Goal: Information Seeking & Learning: Learn about a topic

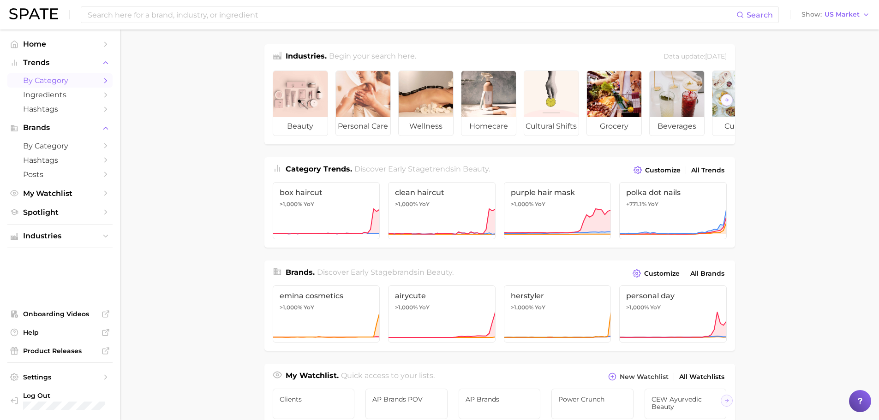
click at [53, 82] on span "by Category" at bounding box center [60, 80] width 74 height 9
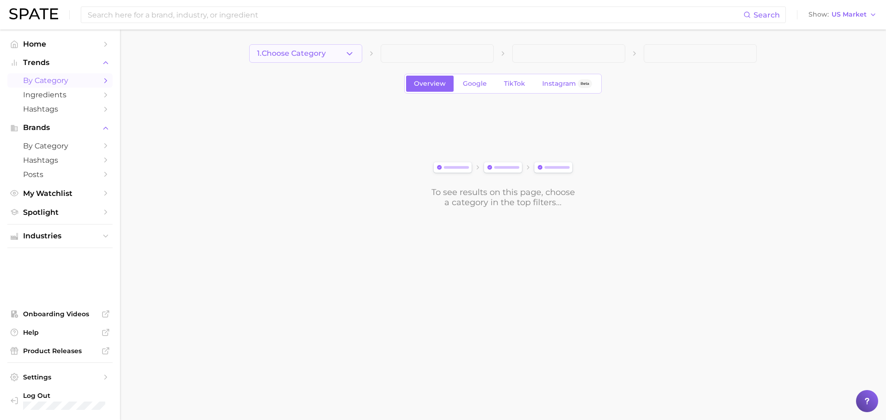
click at [335, 51] on button "1. Choose Category" at bounding box center [305, 53] width 113 height 18
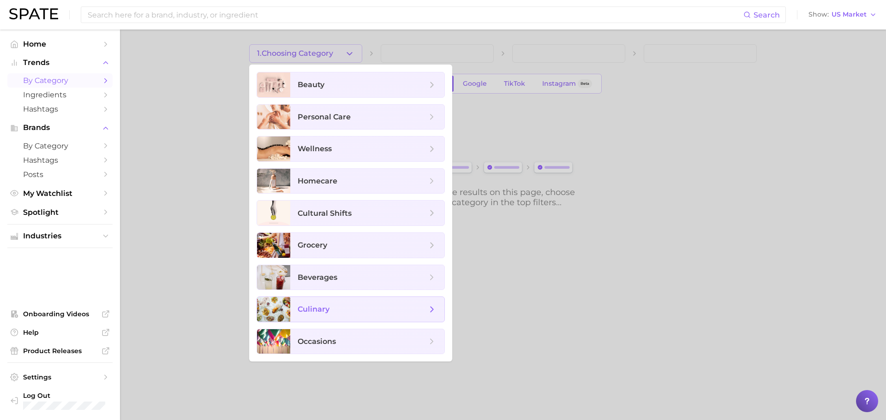
click at [334, 313] on span "culinary" at bounding box center [362, 309] width 129 height 10
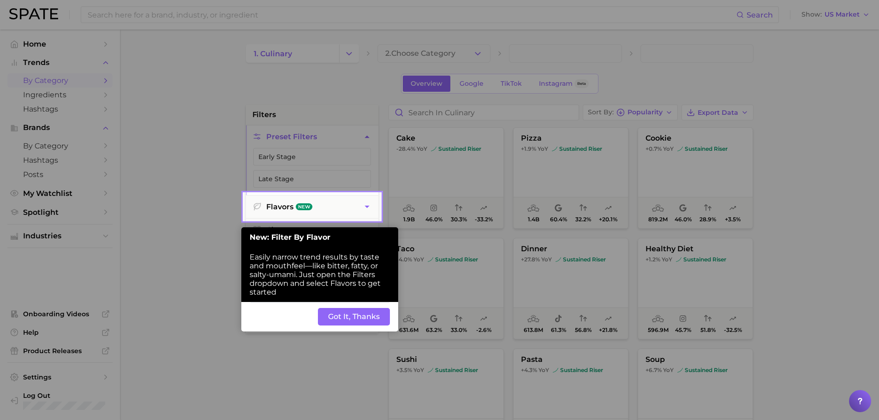
click at [339, 322] on button "Got It, Thanks" at bounding box center [354, 317] width 72 height 18
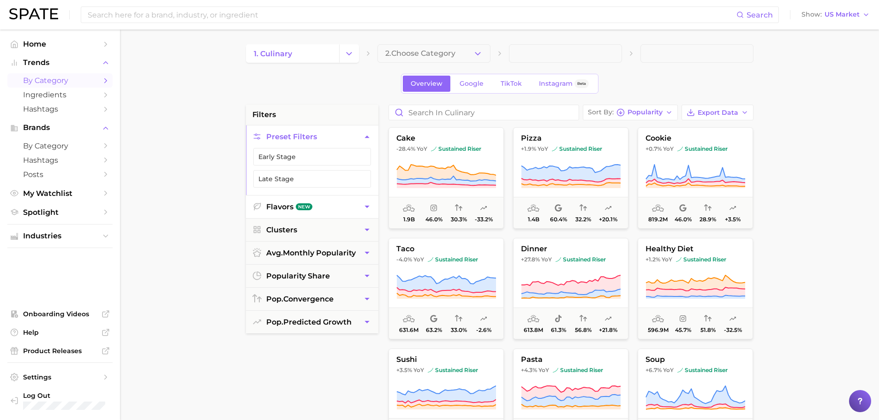
click at [367, 205] on icon "button" at bounding box center [367, 207] width 10 height 10
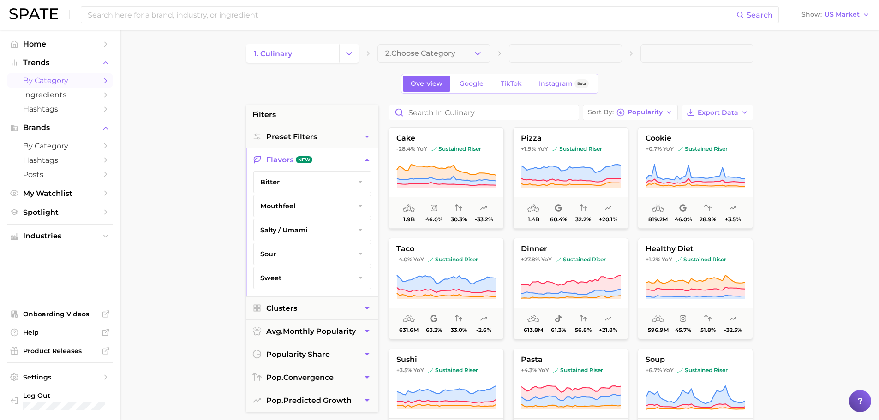
click at [200, 178] on main "1. culinary 2. Choose Category Overview Google TikTok Instagram Beta filters Pr…" at bounding box center [499, 380] width 759 height 700
click at [471, 49] on button "2. Choose Category" at bounding box center [433, 53] width 113 height 18
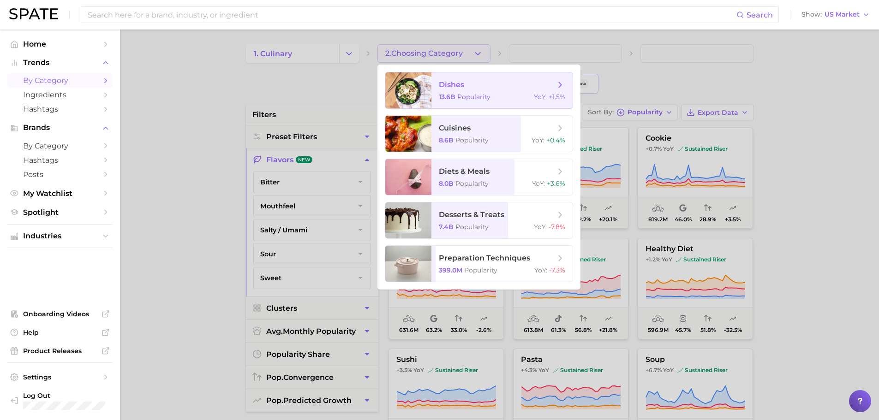
click at [423, 92] on div at bounding box center [408, 90] width 46 height 36
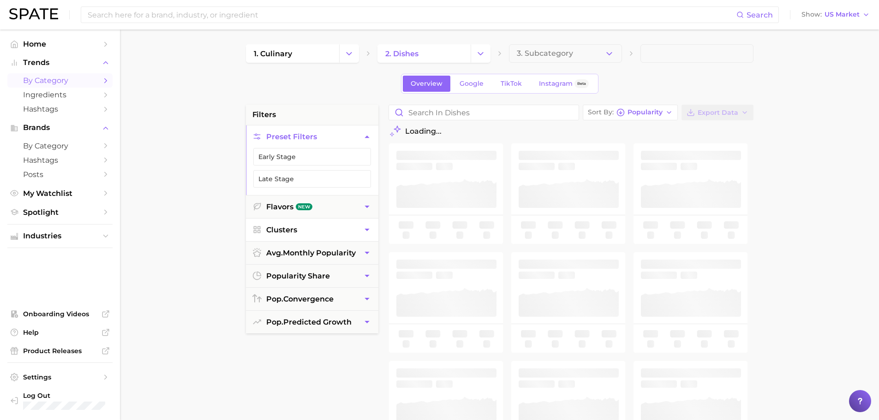
click at [365, 232] on icon "button" at bounding box center [367, 230] width 10 height 10
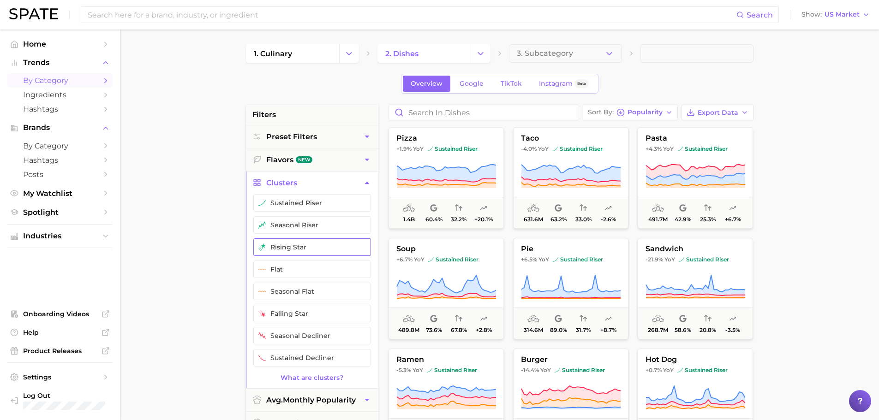
click at [287, 246] on button "rising star" at bounding box center [312, 247] width 118 height 18
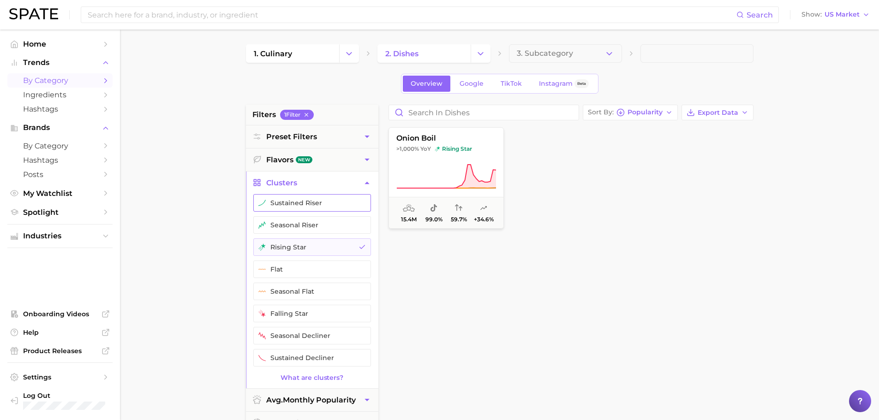
click at [279, 203] on button "sustained riser" at bounding box center [312, 203] width 118 height 18
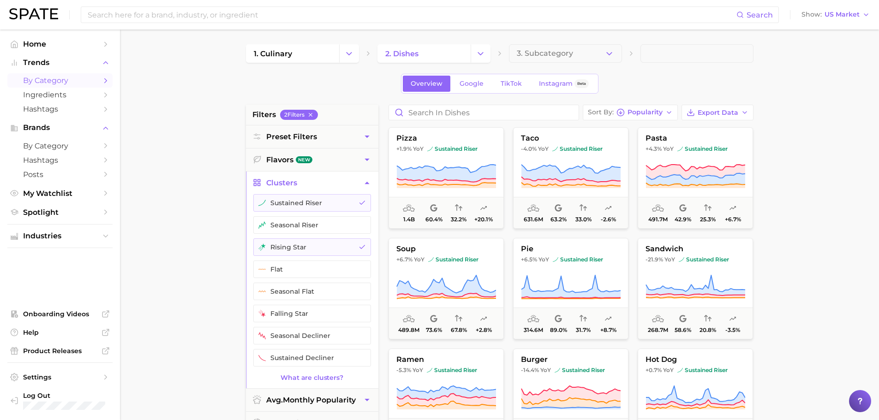
click at [206, 221] on main "1. culinary 2. dishes 3. Subcategory Overview Google TikTok Instagram Beta filt…" at bounding box center [499, 380] width 759 height 700
click at [670, 112] on icon "button" at bounding box center [668, 112] width 7 height 7
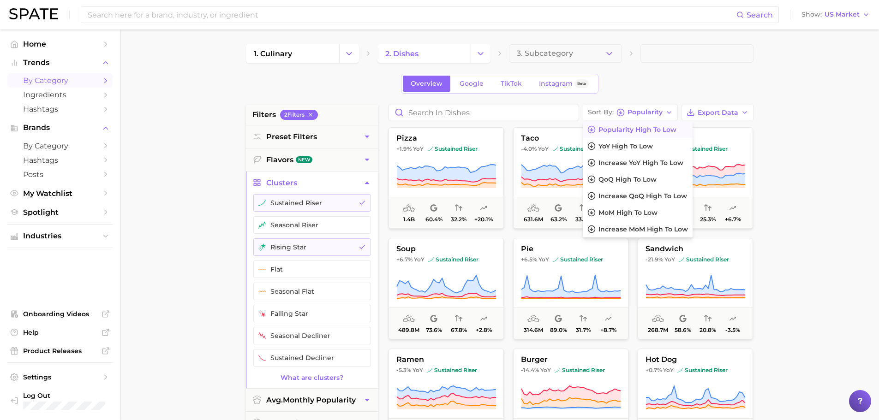
click at [631, 129] on span "Popularity high to low" at bounding box center [637, 130] width 78 height 8
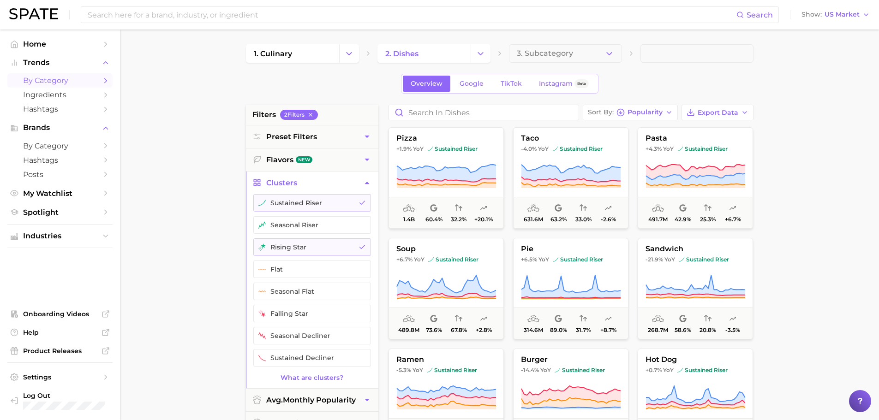
click at [206, 153] on main "1. culinary 2. dishes 3. Subcategory Overview Google TikTok Instagram Beta filt…" at bounding box center [499, 380] width 759 height 700
click at [511, 82] on span "TikTok" at bounding box center [511, 84] width 21 height 8
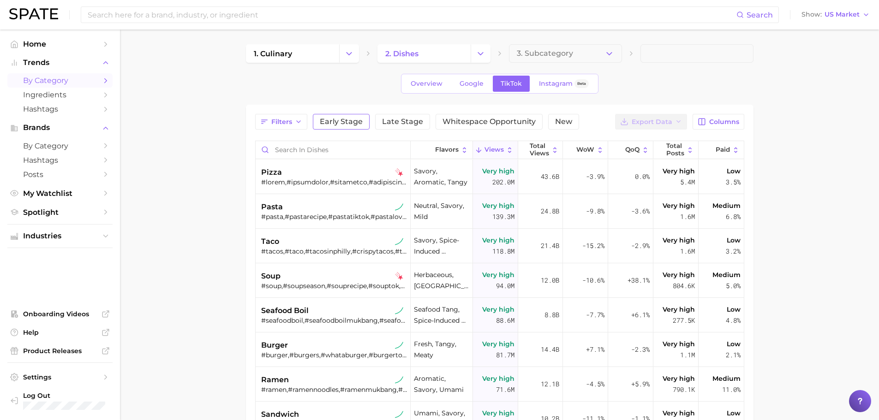
click at [347, 122] on span "Early Stage" at bounding box center [341, 121] width 43 height 7
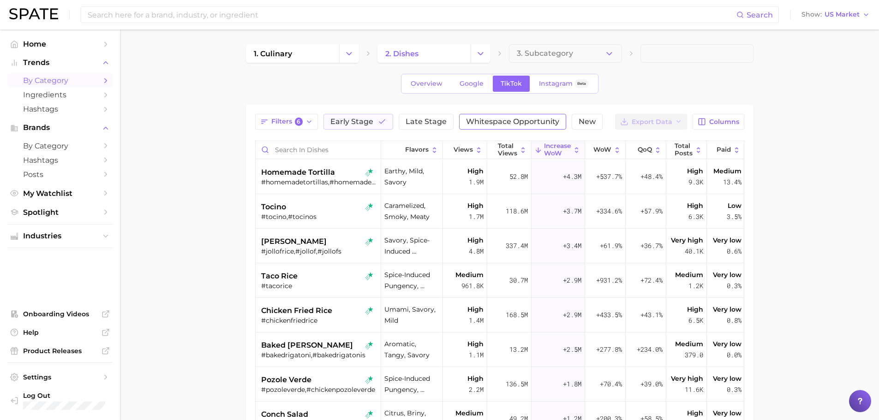
click at [495, 124] on span "Whitespace Opportunity" at bounding box center [512, 121] width 93 height 7
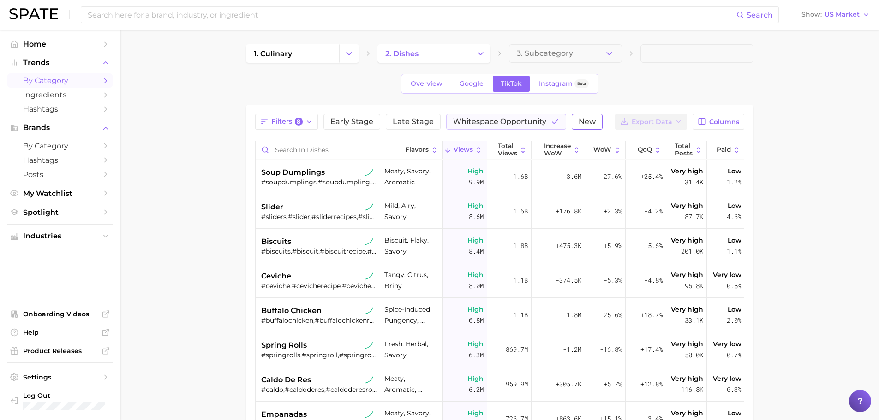
click at [582, 120] on span "New" at bounding box center [586, 121] width 17 height 7
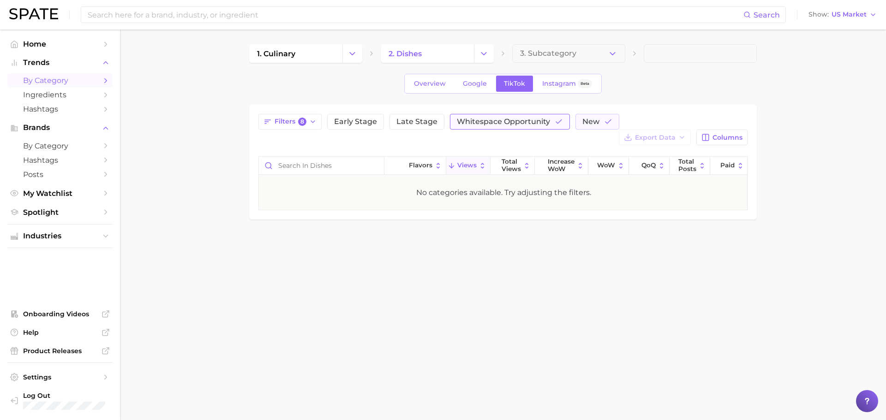
click at [538, 123] on span "Whitespace Opportunity" at bounding box center [503, 121] width 93 height 7
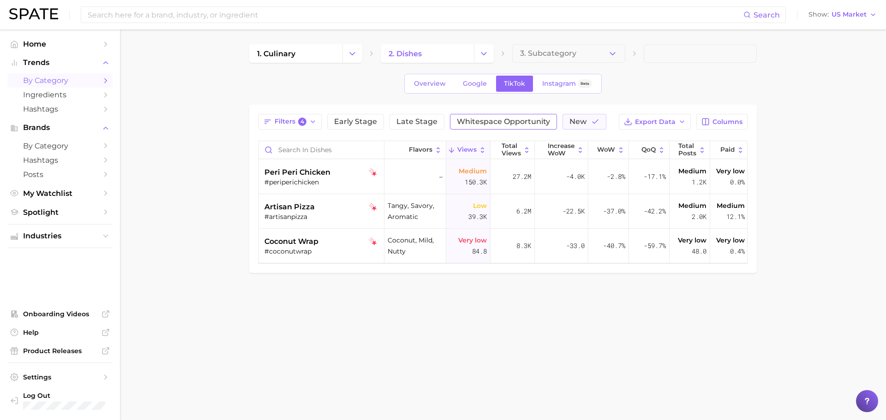
click at [491, 122] on span "Whitespace Opportunity" at bounding box center [503, 121] width 93 height 7
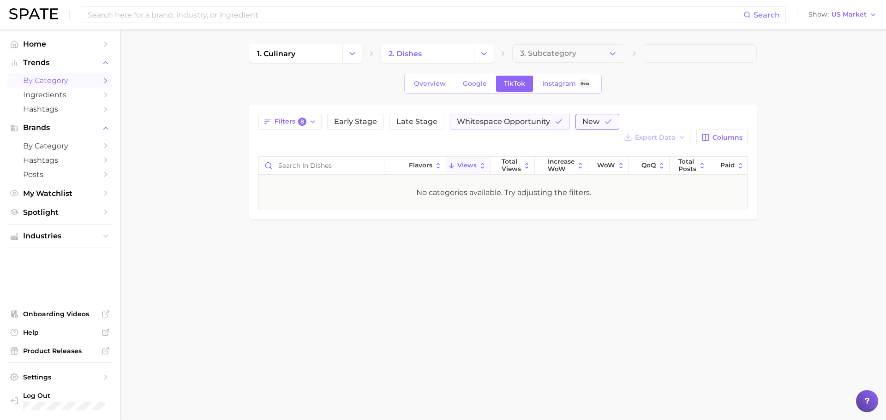
click at [594, 120] on span "New" at bounding box center [590, 121] width 17 height 7
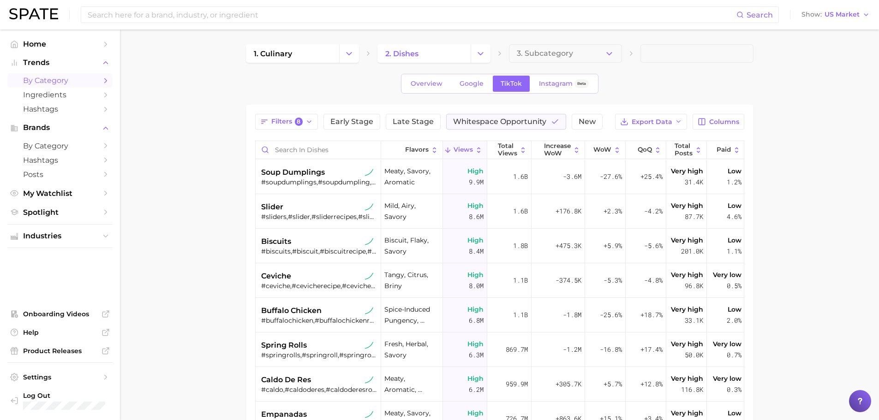
click at [230, 192] on main "1. culinary 2. dishes 3. Subcategory Overview Google TikTok Instagram Beta Filt…" at bounding box center [499, 323] width 759 height 587
drag, startPoint x: 155, startPoint y: 102, endPoint x: 195, endPoint y: 152, distance: 63.7
click at [155, 102] on main "1. culinary 2. dishes 3. Subcategory Overview Google TikTok Instagram Beta Filt…" at bounding box center [499, 323] width 759 height 587
click at [479, 53] on icon "Change Category" at bounding box center [481, 54] width 10 height 10
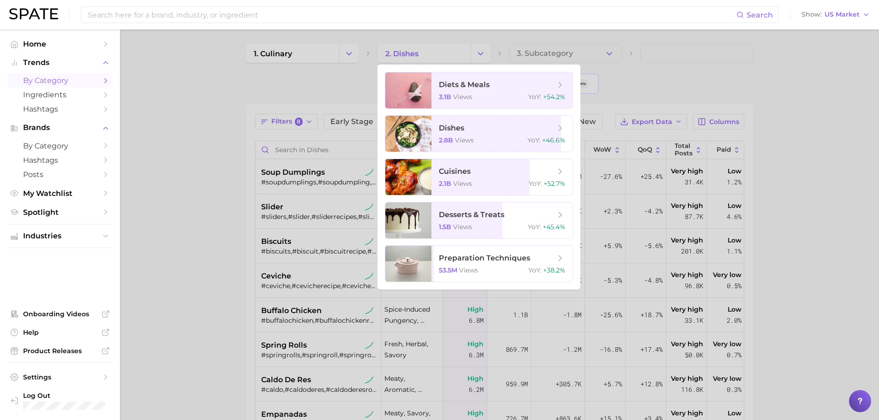
click at [359, 69] on div at bounding box center [439, 210] width 879 height 420
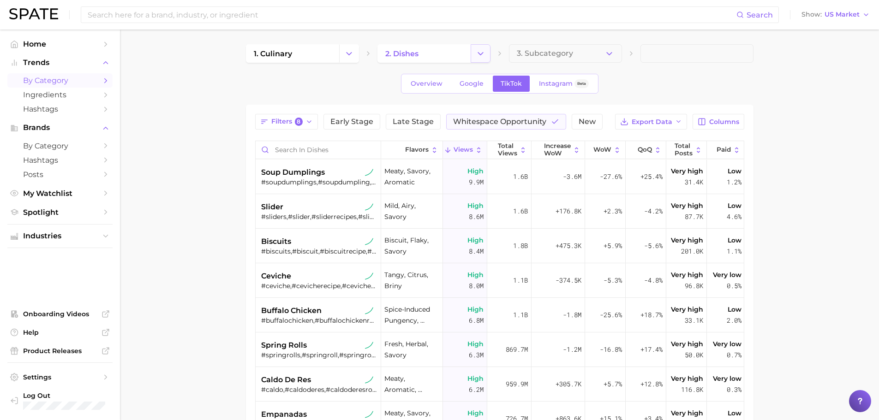
click at [474, 57] on button "Change Category" at bounding box center [481, 53] width 20 height 18
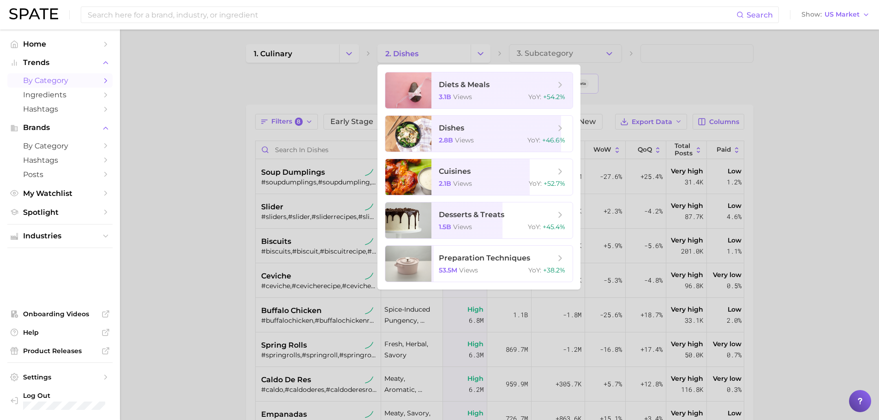
click at [232, 82] on div at bounding box center [439, 210] width 879 height 420
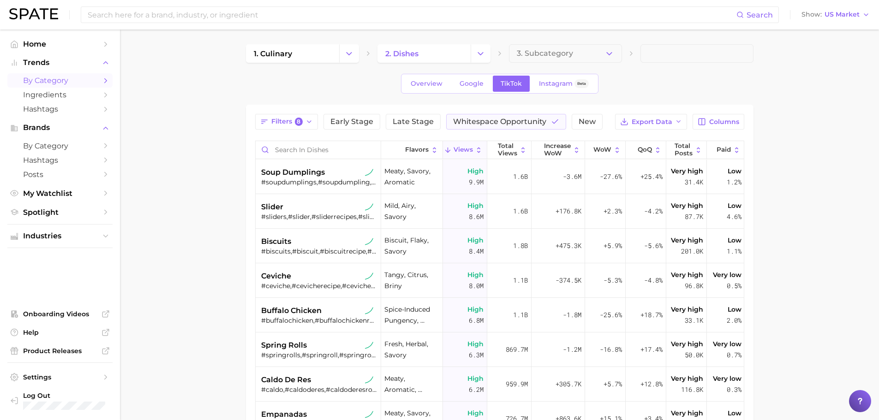
click at [215, 143] on main "1. culinary 2. dishes 3. Subcategory Overview Google TikTok Instagram Beta Filt…" at bounding box center [499, 323] width 759 height 587
click at [353, 124] on span "Early Stage" at bounding box center [351, 121] width 43 height 7
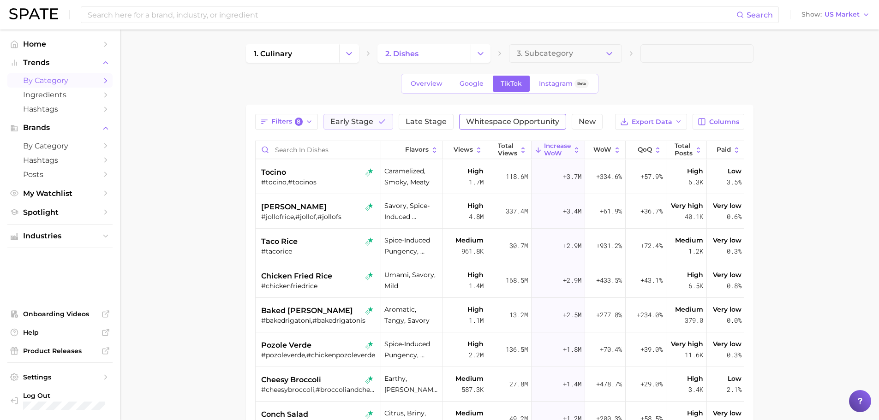
click at [490, 122] on span "Whitespace Opportunity" at bounding box center [512, 121] width 93 height 7
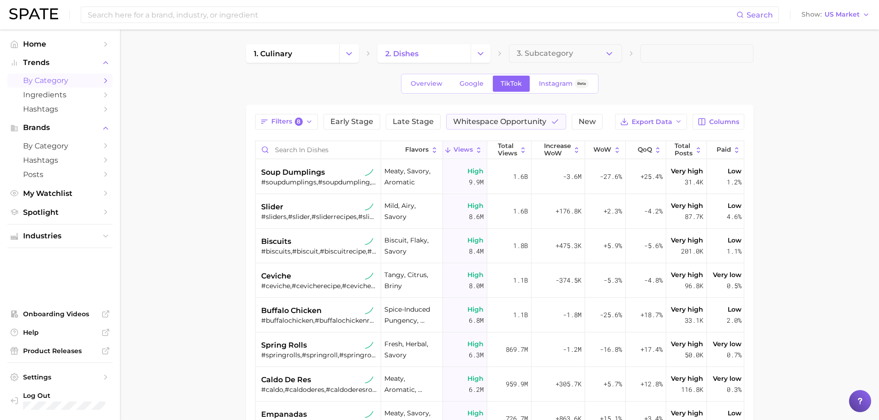
click at [238, 208] on main "1. culinary 2. dishes 3. Subcategory Overview Google TikTok Instagram Beta Filt…" at bounding box center [499, 323] width 759 height 587
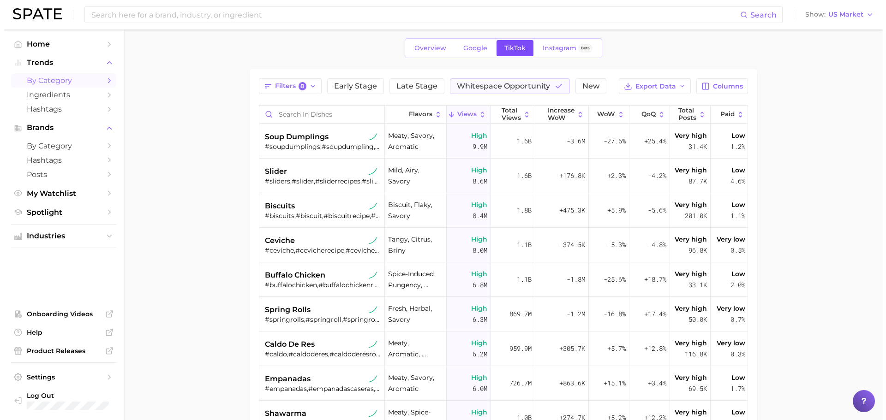
scroll to position [46, 0]
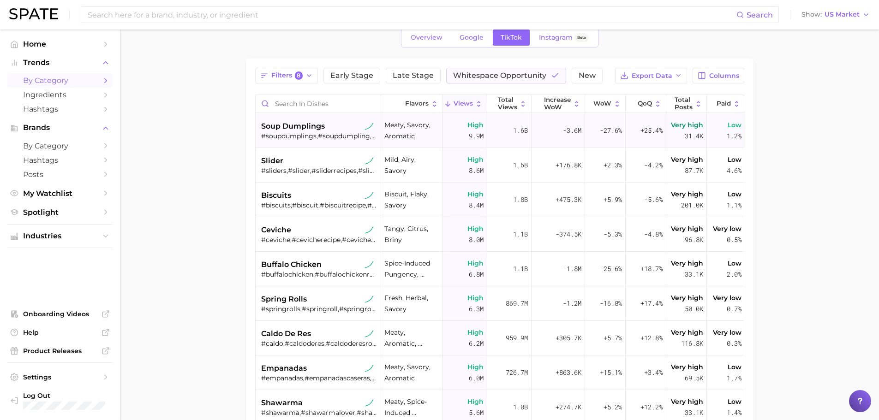
click at [336, 133] on div "#soupdumplings,#soupdumpling,#dumplingsoup,#juicysoupdumplings,#soupdumplingmuk…" at bounding box center [319, 136] width 116 height 8
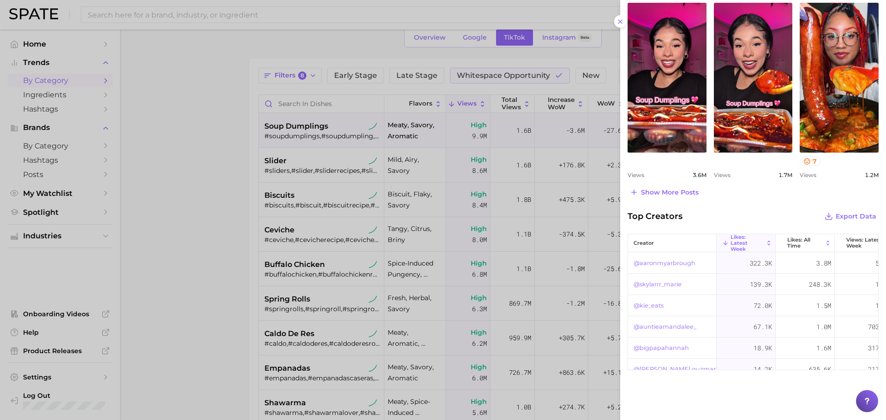
scroll to position [465, 0]
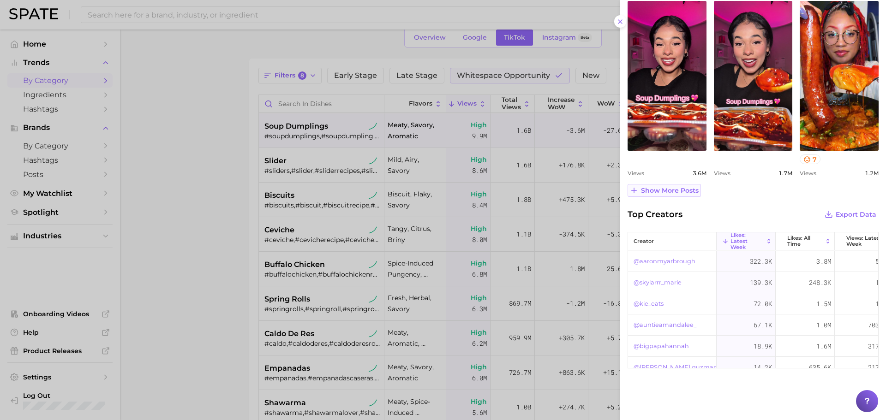
click at [669, 187] on span "Show more posts" at bounding box center [670, 191] width 58 height 8
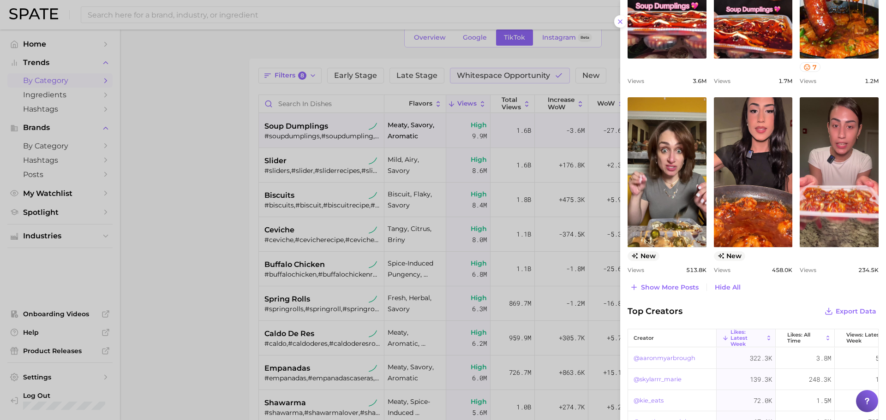
scroll to position [604, 0]
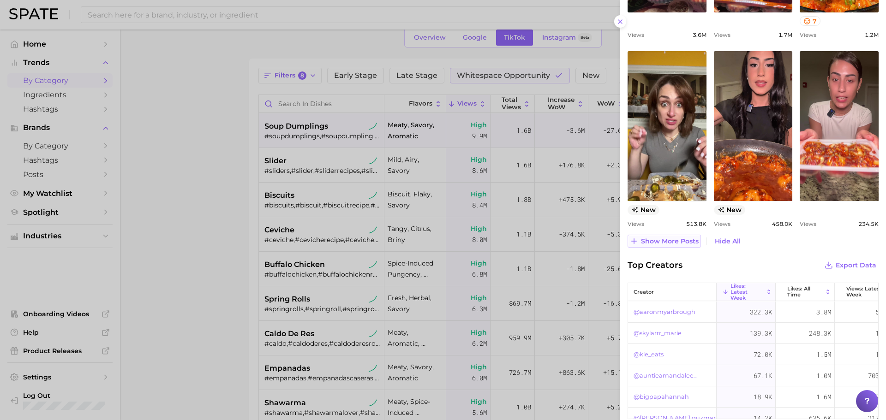
click at [682, 241] on span "Show more posts" at bounding box center [670, 242] width 58 height 8
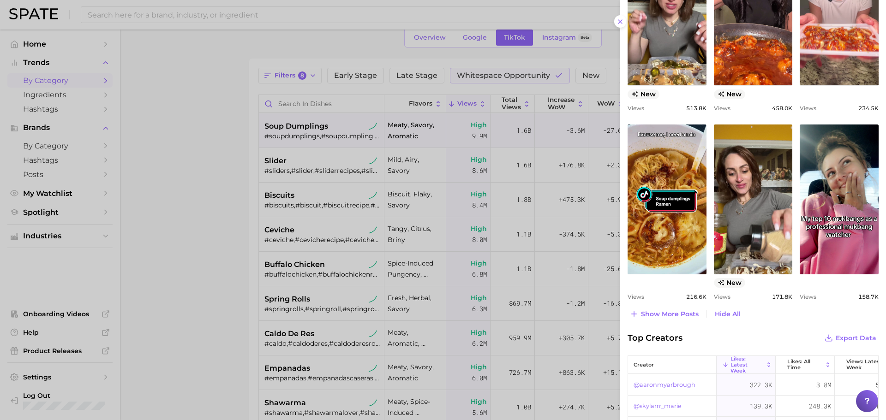
scroll to position [742, 0]
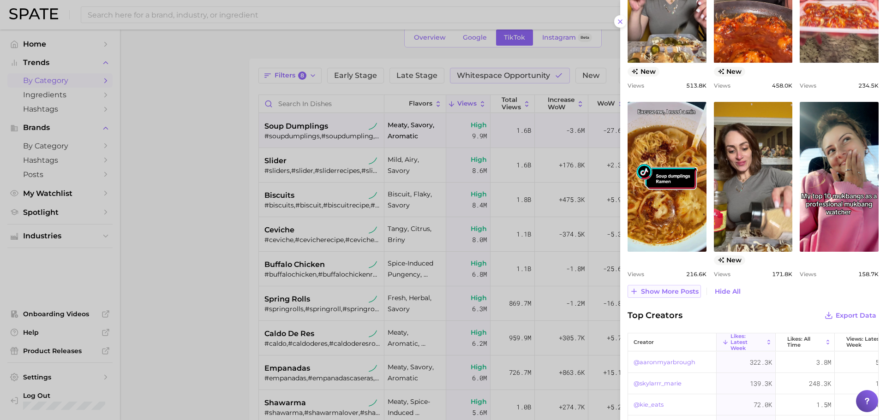
click at [689, 289] on span "Show more posts" at bounding box center [670, 292] width 58 height 8
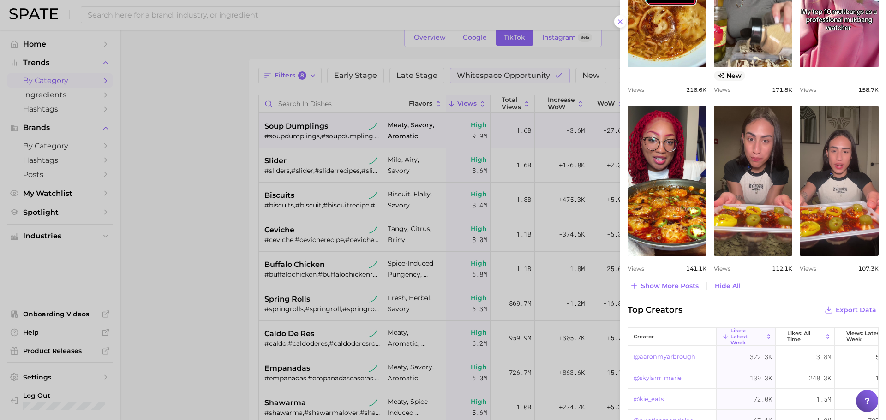
scroll to position [973, 0]
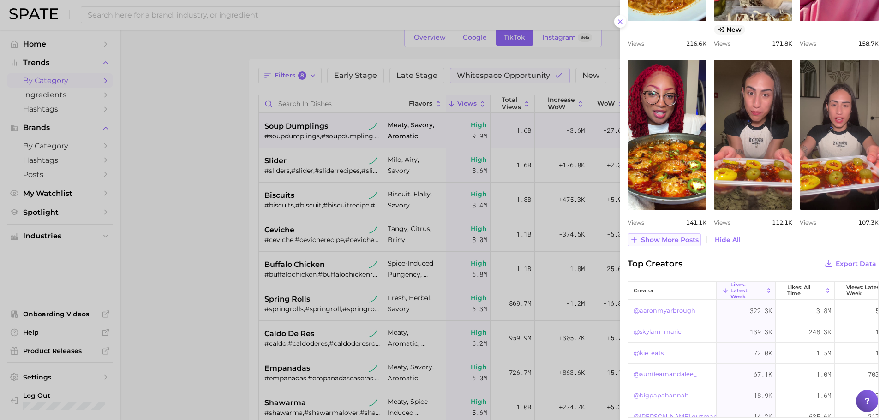
click at [661, 242] on span "Show more posts" at bounding box center [670, 240] width 58 height 8
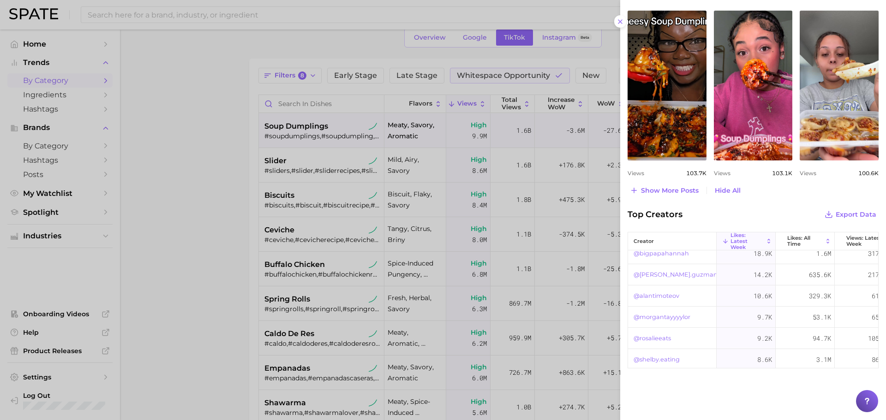
scroll to position [92, 0]
click at [685, 190] on span "Show more posts" at bounding box center [670, 191] width 58 height 8
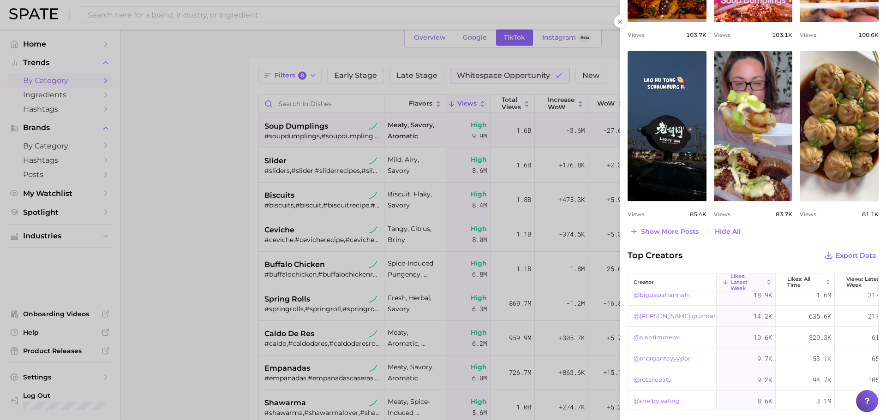
scroll to position [1381, 0]
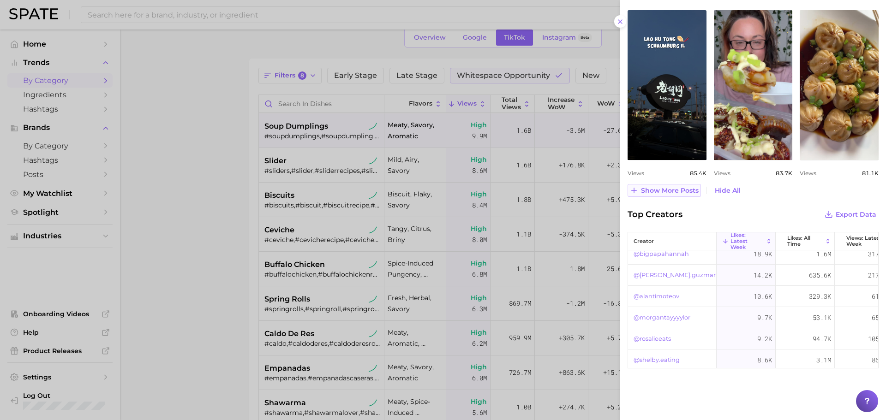
click at [692, 191] on span "Show more posts" at bounding box center [670, 191] width 58 height 8
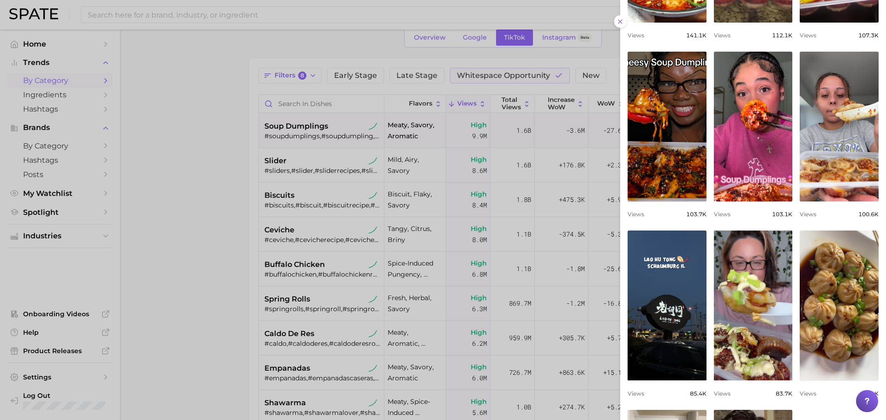
scroll to position [0, 0]
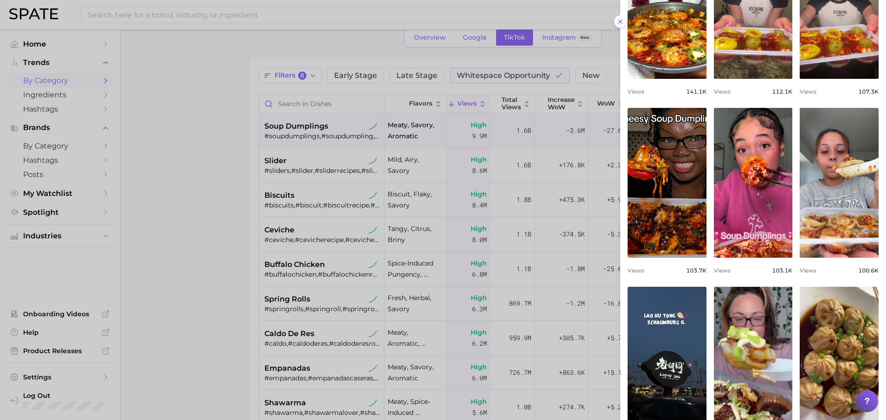
click at [620, 21] on line at bounding box center [620, 22] width 4 height 4
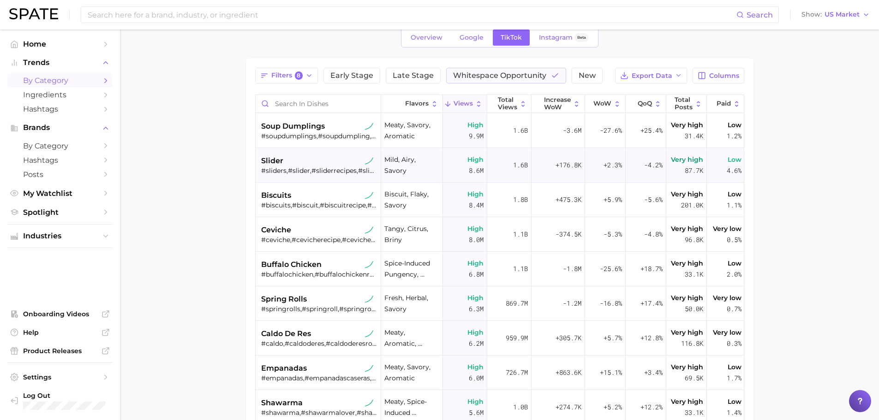
click at [298, 171] on div "#sliders,#slider,#sliderrecipes,#sliderrecipe,#easysliders,#beefsliders" at bounding box center [319, 171] width 116 height 8
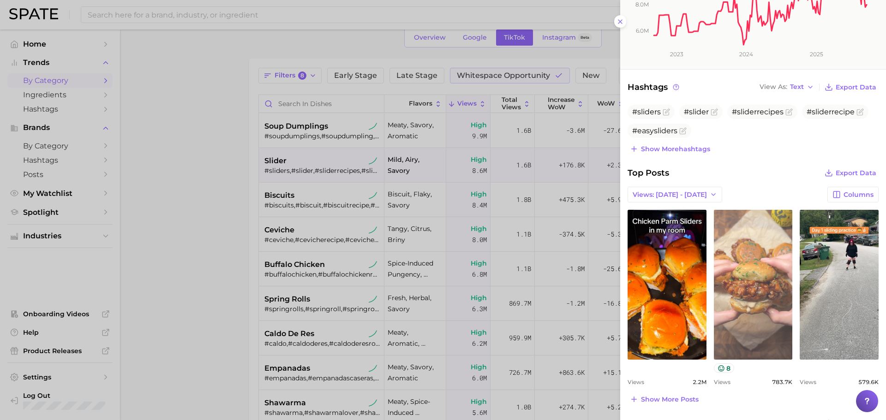
scroll to position [277, 0]
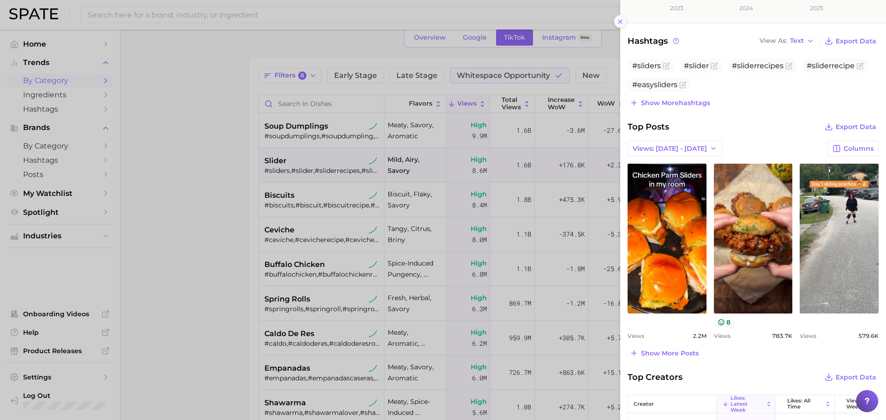
click at [620, 26] on button at bounding box center [620, 21] width 12 height 12
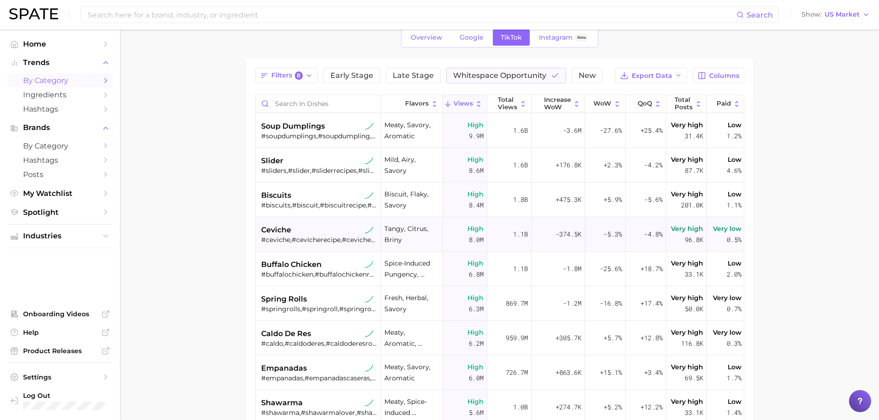
click at [288, 238] on div "#ceviche,#cevicherecipe,#cevichenyc" at bounding box center [319, 240] width 116 height 8
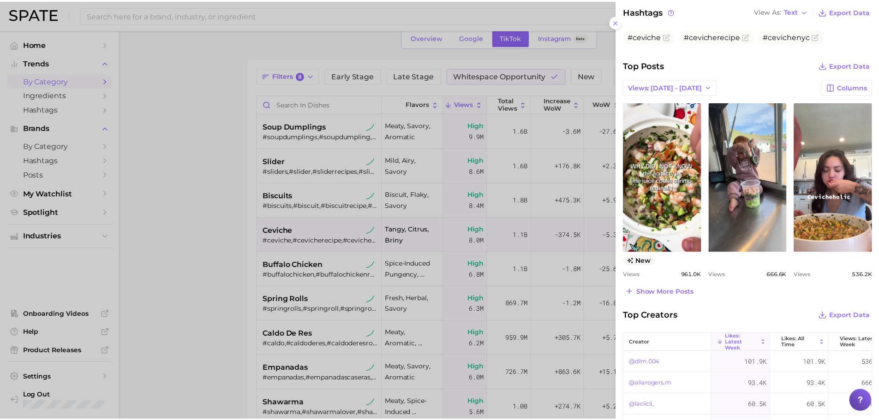
scroll to position [369, 0]
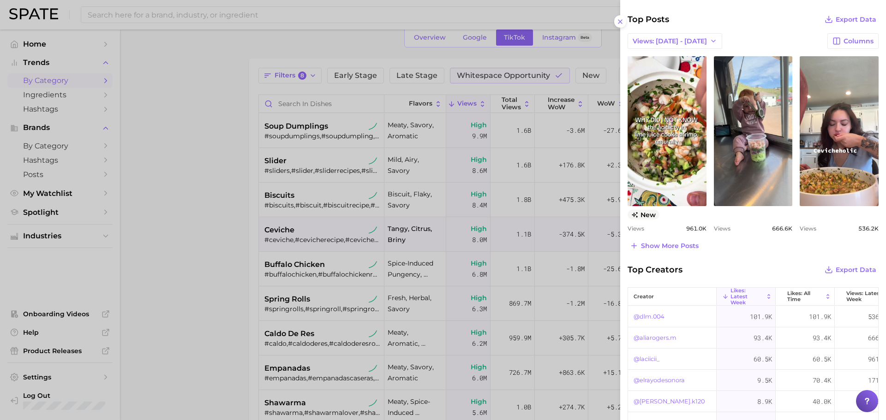
drag, startPoint x: 621, startPoint y: 20, endPoint x: 612, endPoint y: 26, distance: 10.6
click at [621, 20] on icon at bounding box center [619, 21] width 7 height 7
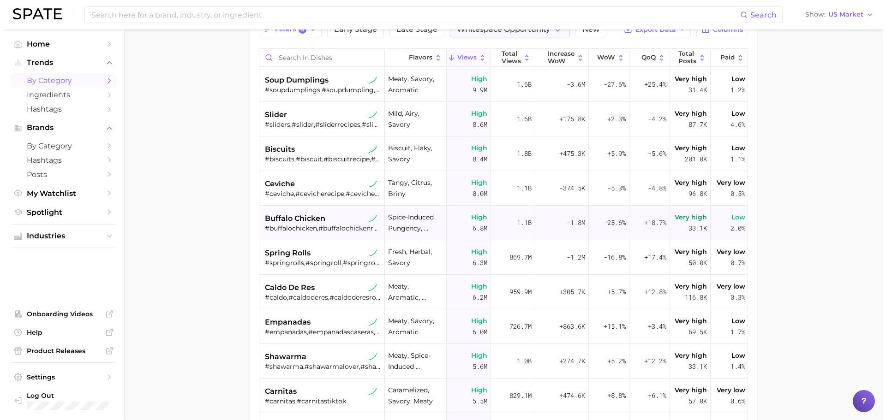
scroll to position [46, 0]
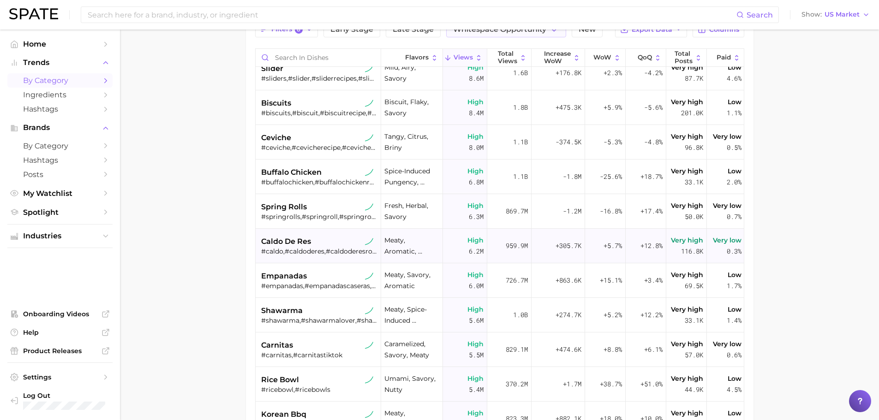
click at [295, 247] on div "#caldo,#caldoderes,#caldoderesrojo" at bounding box center [319, 251] width 116 height 8
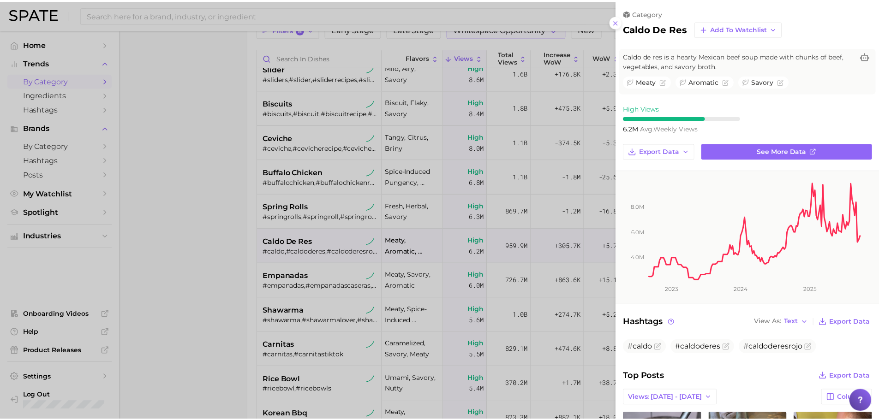
scroll to position [0, 0]
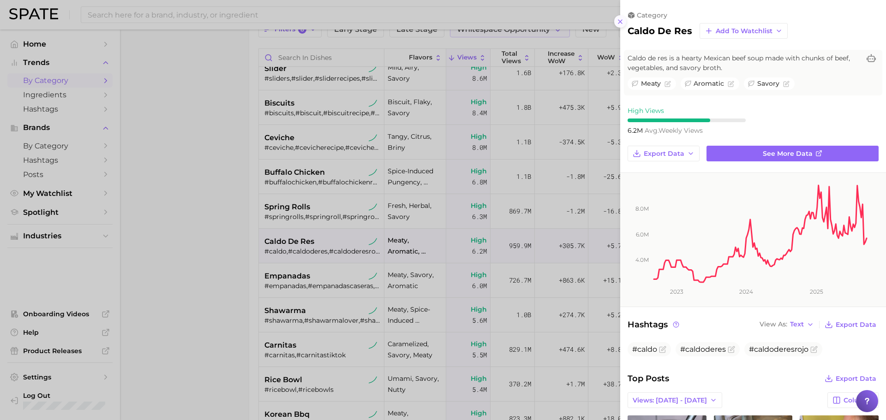
click at [619, 21] on line at bounding box center [620, 22] width 4 height 4
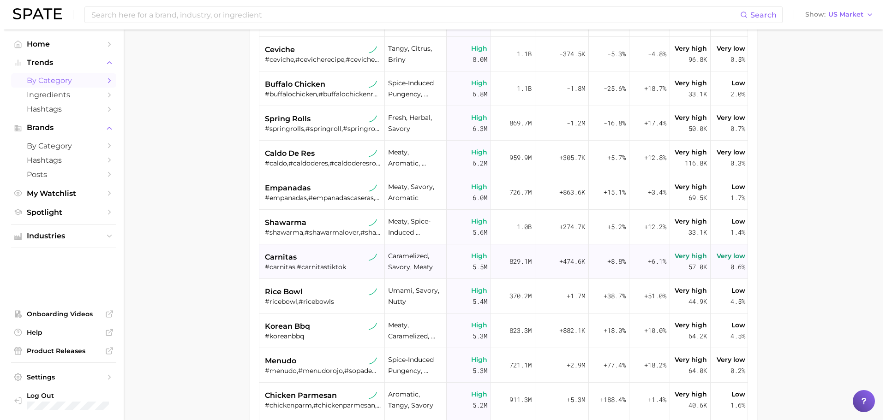
scroll to position [92, 0]
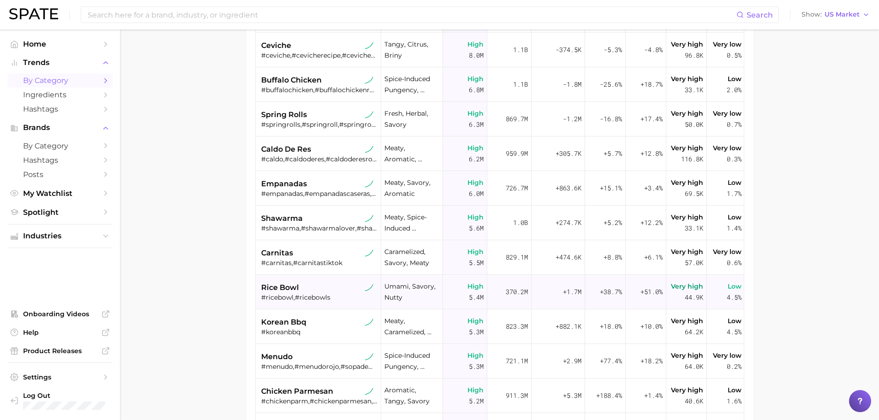
click at [289, 286] on span "rice bowl" at bounding box center [280, 287] width 38 height 11
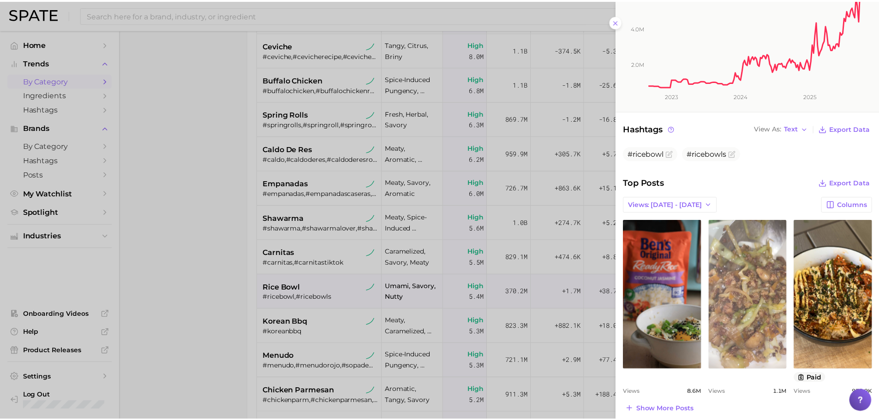
scroll to position [231, 0]
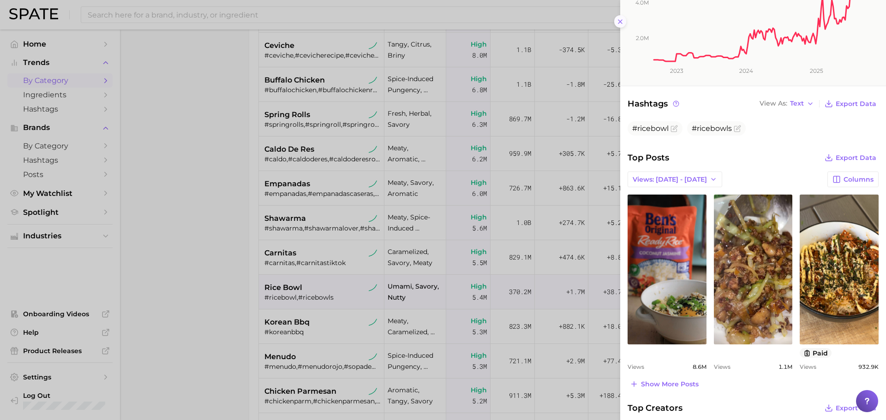
click at [620, 22] on line at bounding box center [620, 22] width 4 height 4
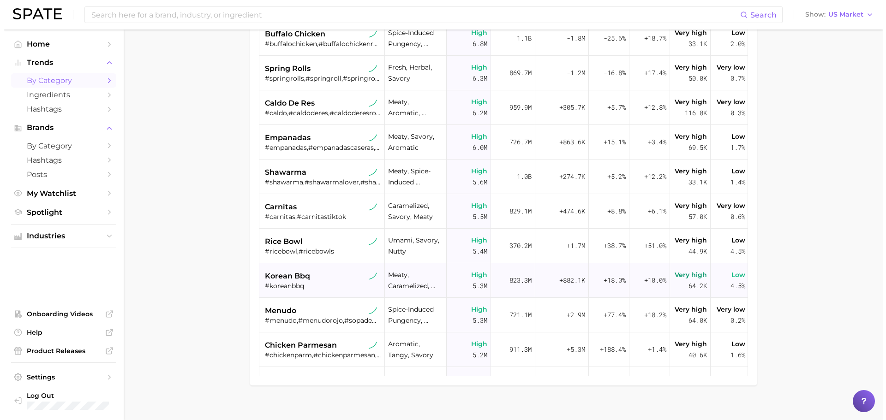
scroll to position [138, 0]
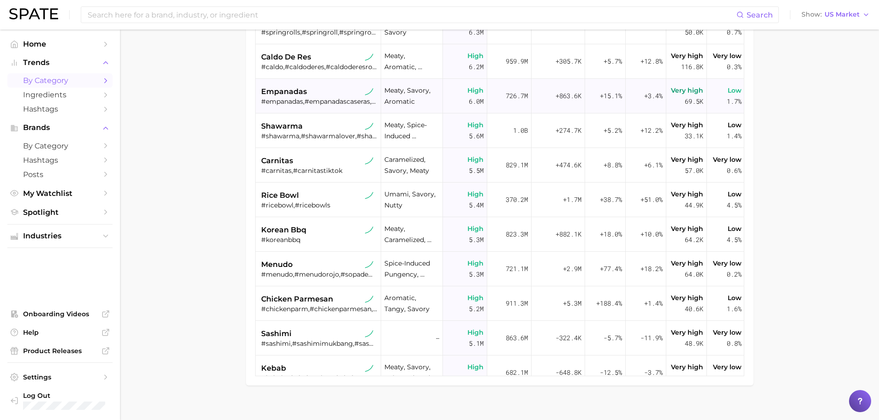
click at [301, 94] on span "empanadas" at bounding box center [284, 91] width 46 height 11
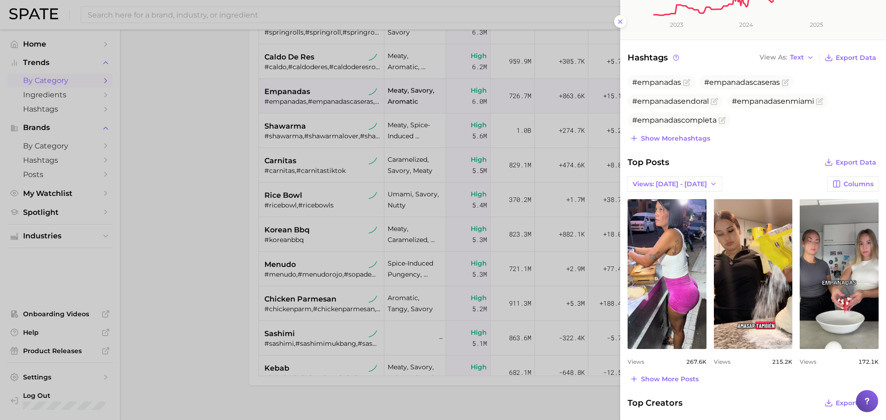
scroll to position [323, 0]
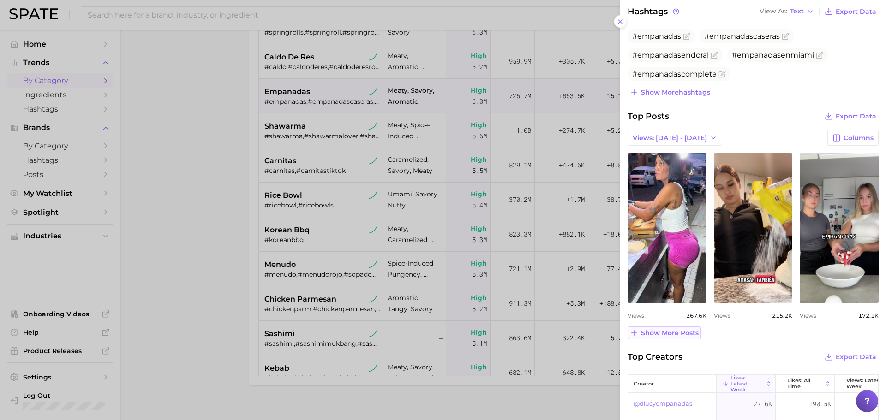
click at [677, 331] on span "Show more posts" at bounding box center [670, 333] width 58 height 8
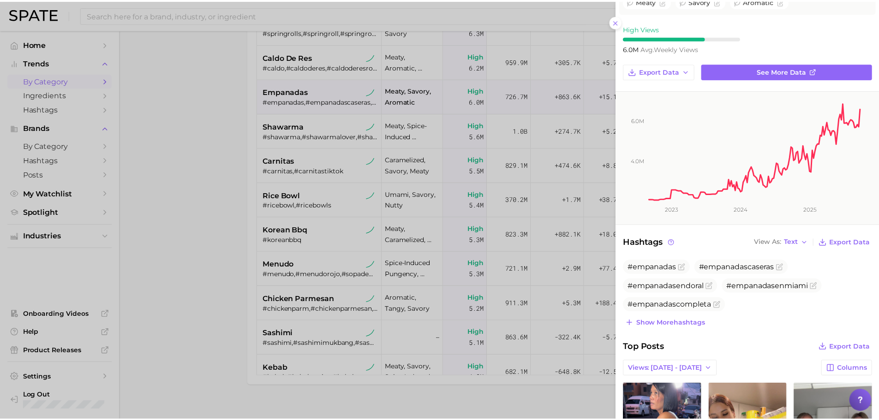
scroll to position [0, 0]
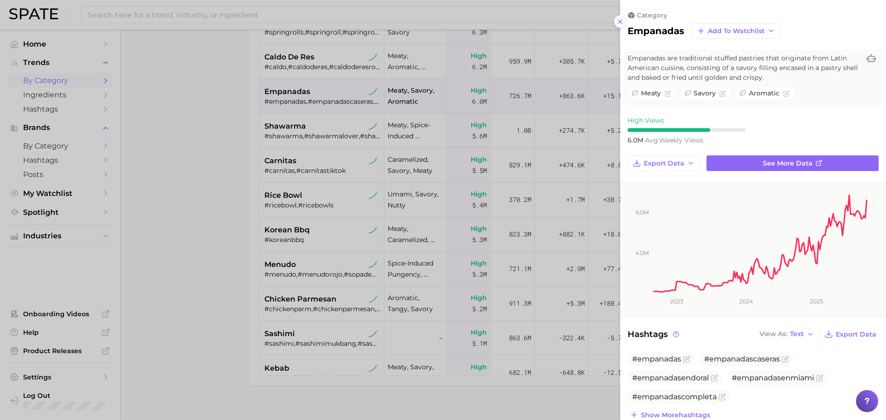
click at [622, 22] on icon at bounding box center [619, 21] width 7 height 7
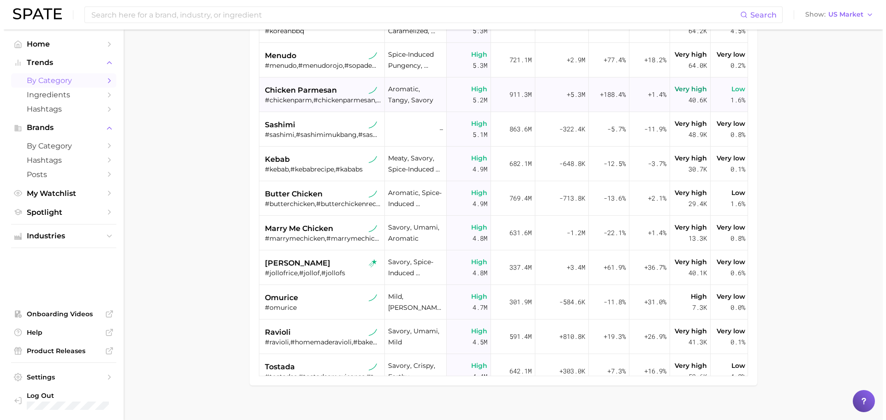
scroll to position [369, 0]
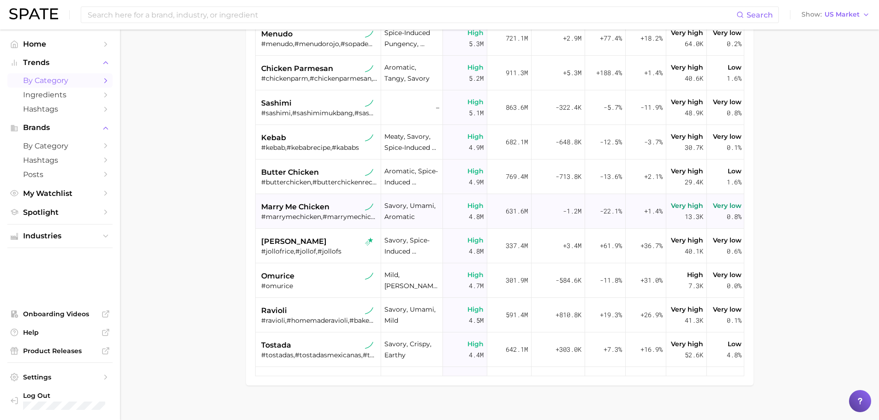
click at [320, 207] on span "marry me chicken" at bounding box center [295, 207] width 68 height 11
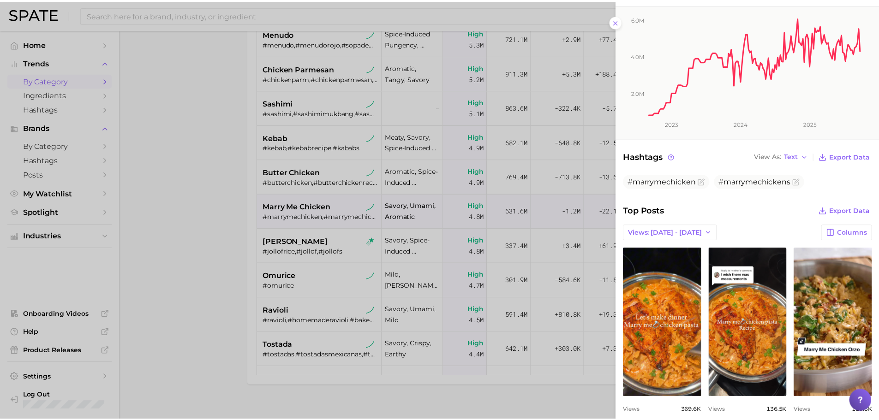
scroll to position [231, 0]
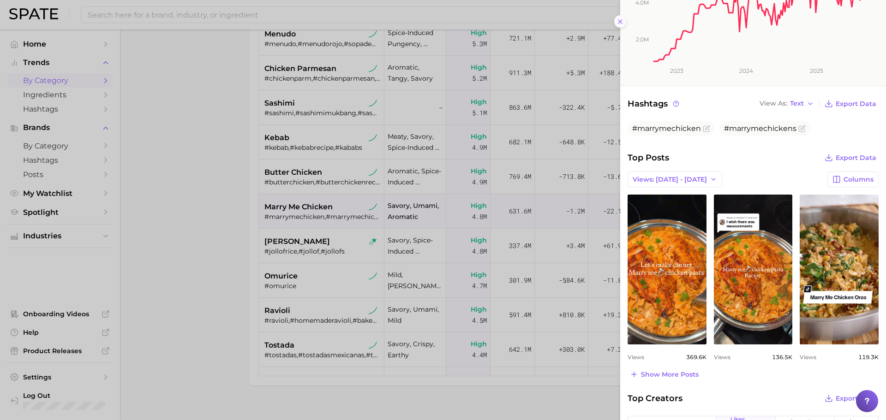
click at [618, 23] on icon at bounding box center [619, 21] width 7 height 7
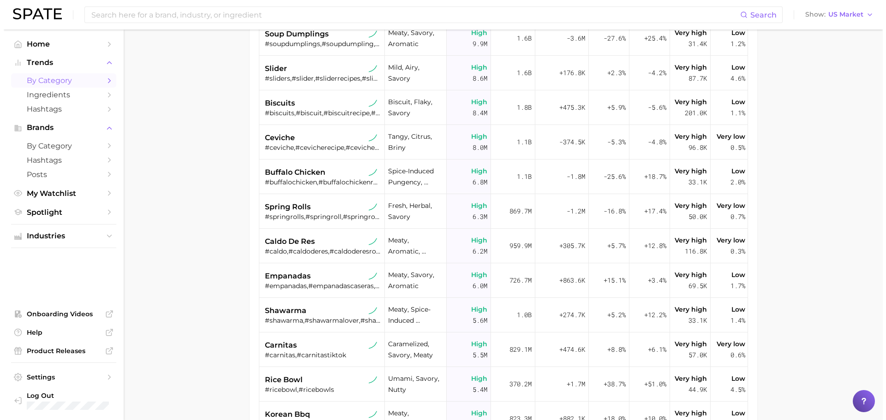
scroll to position [0, 0]
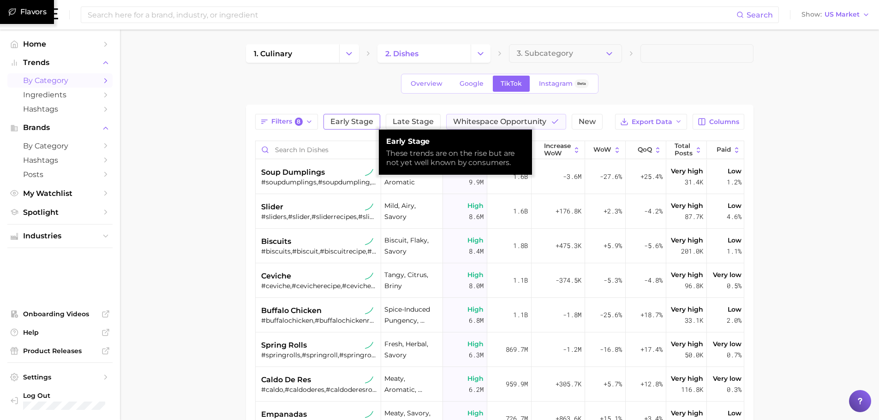
click at [347, 122] on span "Early Stage" at bounding box center [351, 121] width 43 height 7
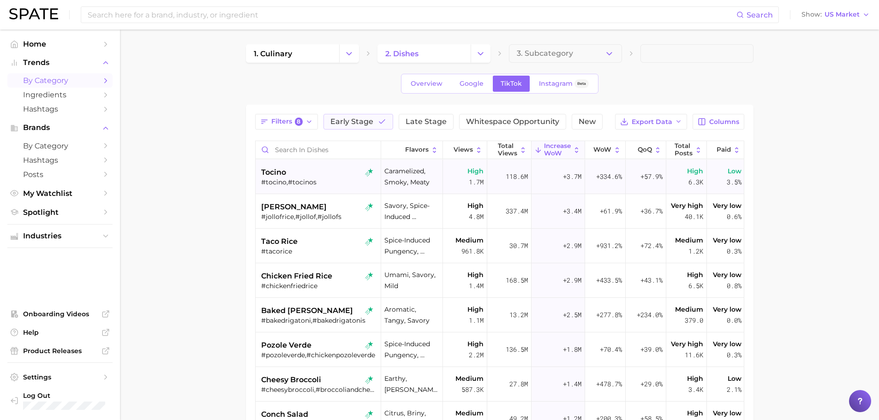
click at [269, 176] on span "tocino" at bounding box center [273, 172] width 25 height 11
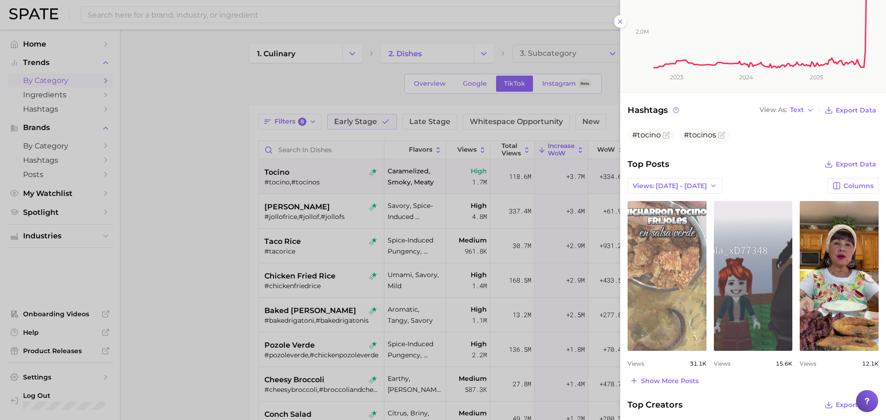
scroll to position [231, 0]
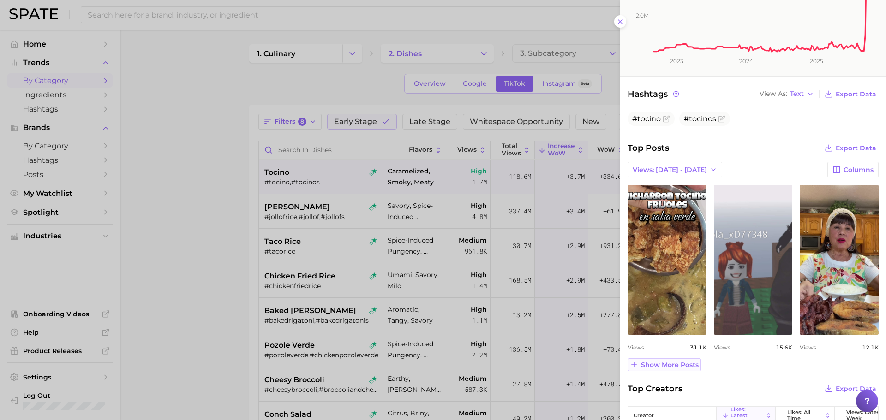
click at [679, 365] on span "Show more posts" at bounding box center [670, 365] width 58 height 8
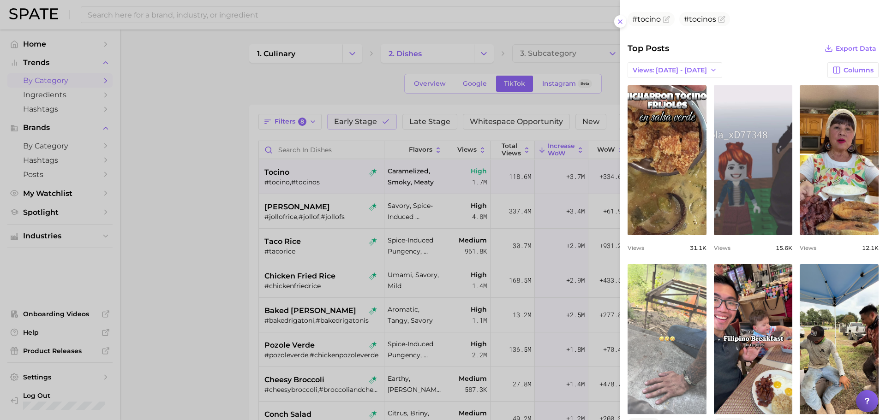
scroll to position [369, 0]
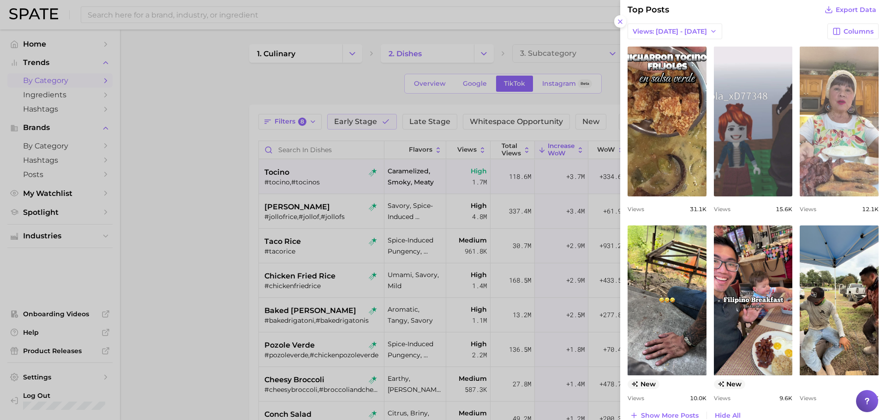
click at [823, 164] on link "view post on TikTok" at bounding box center [838, 122] width 79 height 150
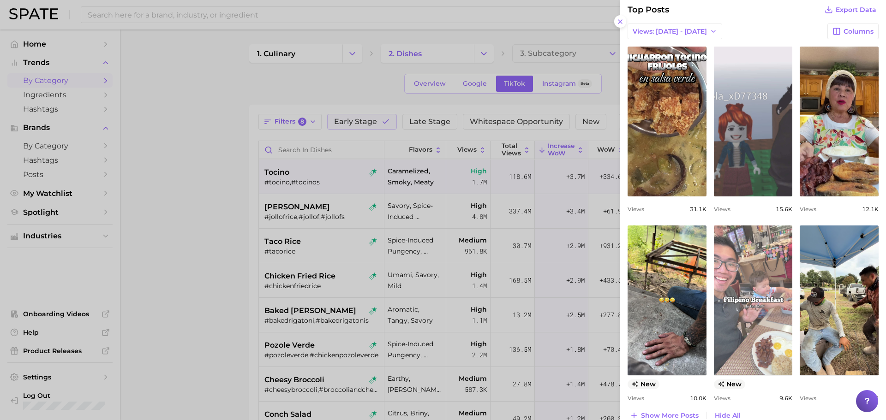
click at [737, 310] on link "view post on TikTok" at bounding box center [753, 301] width 79 height 150
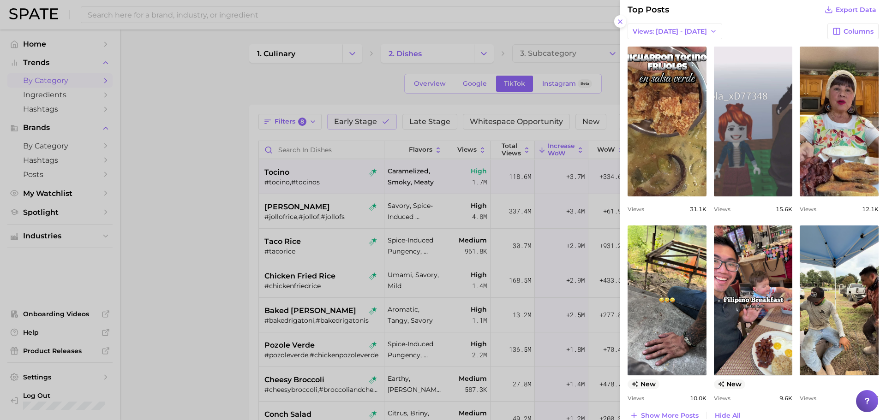
drag, startPoint x: 620, startPoint y: 20, endPoint x: 588, endPoint y: 19, distance: 32.8
click at [620, 20] on icon at bounding box center [619, 21] width 7 height 7
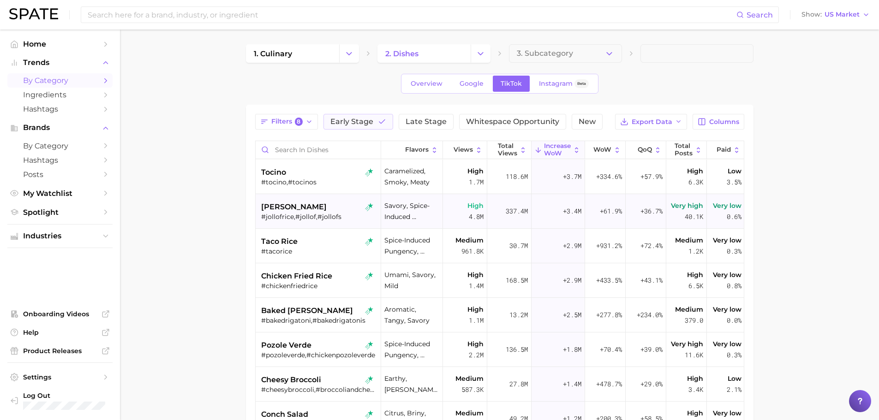
click at [277, 209] on span "[PERSON_NAME]" at bounding box center [294, 207] width 66 height 11
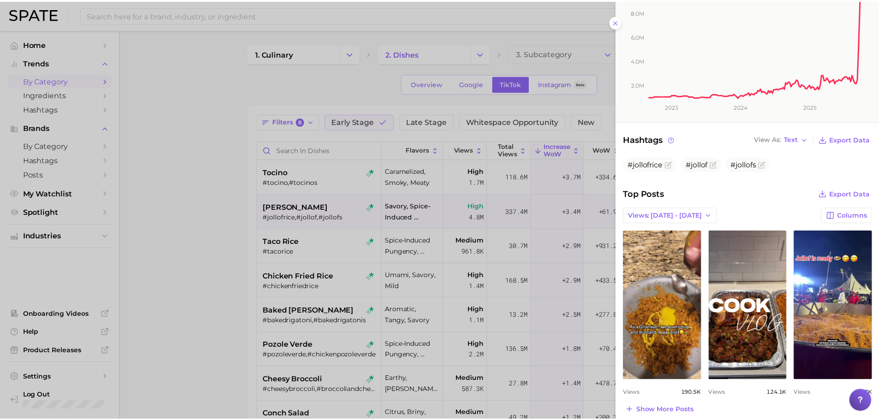
scroll to position [174, 0]
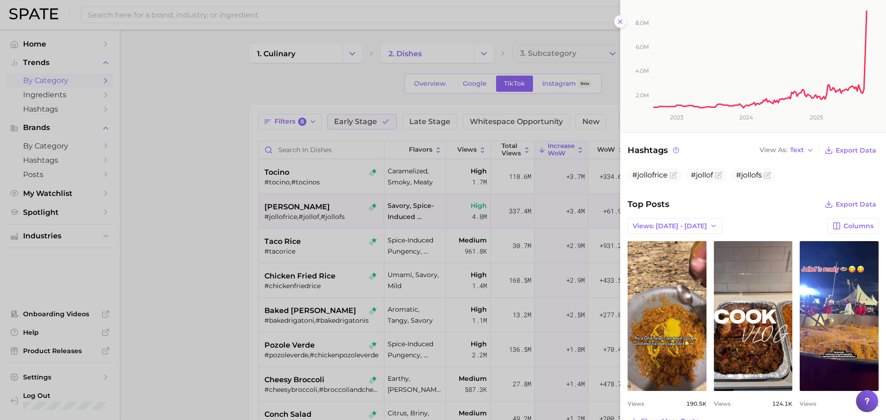
click at [619, 23] on line at bounding box center [620, 22] width 4 height 4
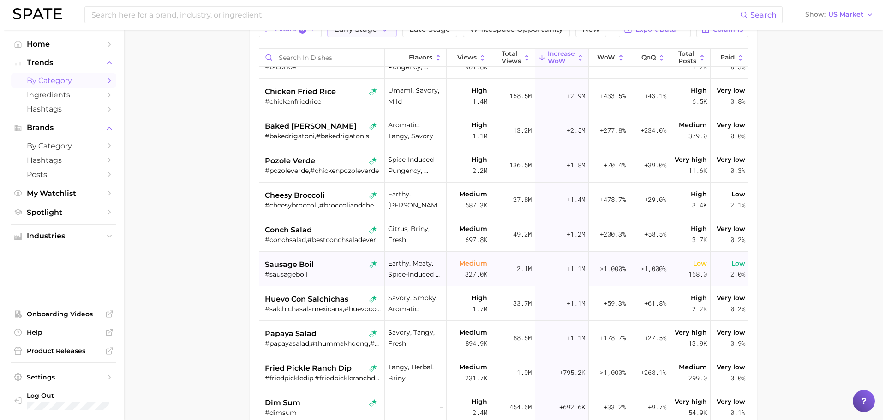
scroll to position [138, 0]
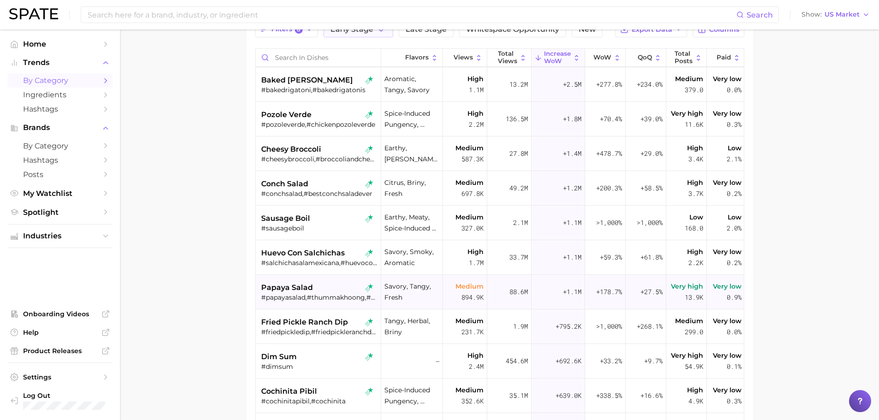
click at [325, 291] on div "papaya salad" at bounding box center [319, 287] width 116 height 11
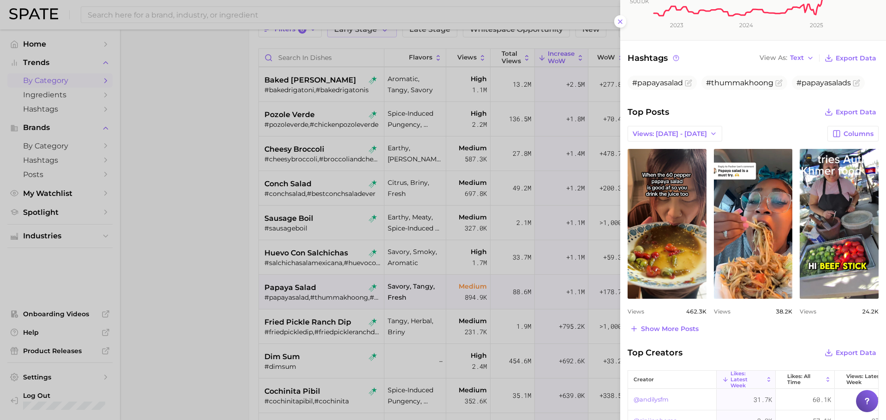
scroll to position [277, 0]
click at [691, 329] on span "Show more posts" at bounding box center [670, 329] width 58 height 8
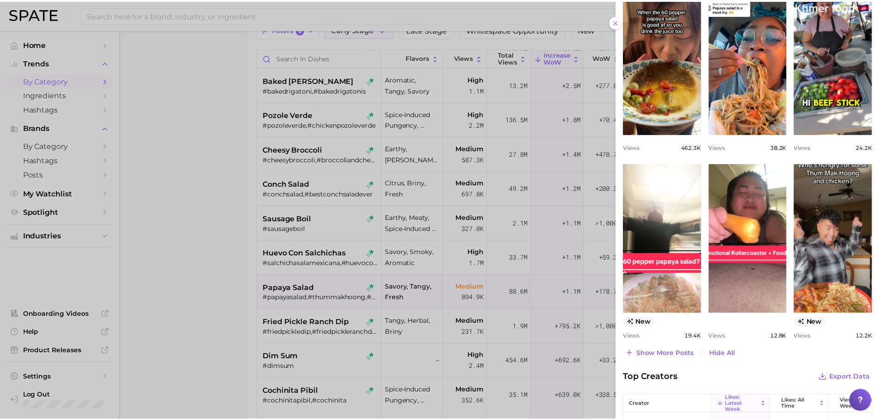
scroll to position [461, 0]
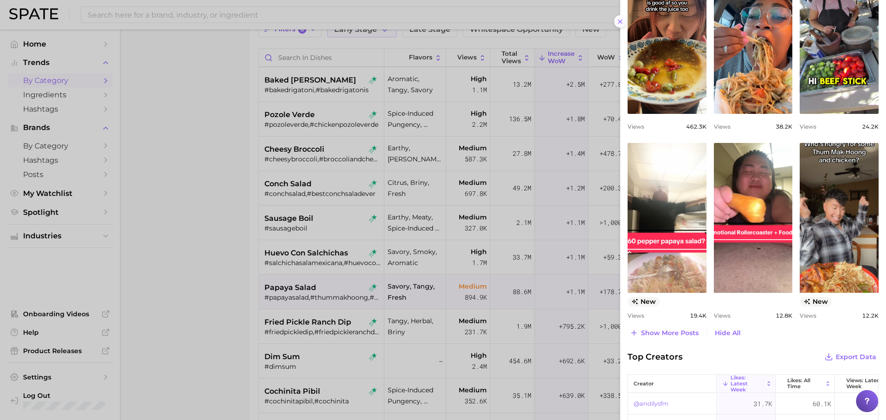
click at [621, 24] on icon at bounding box center [619, 21] width 7 height 7
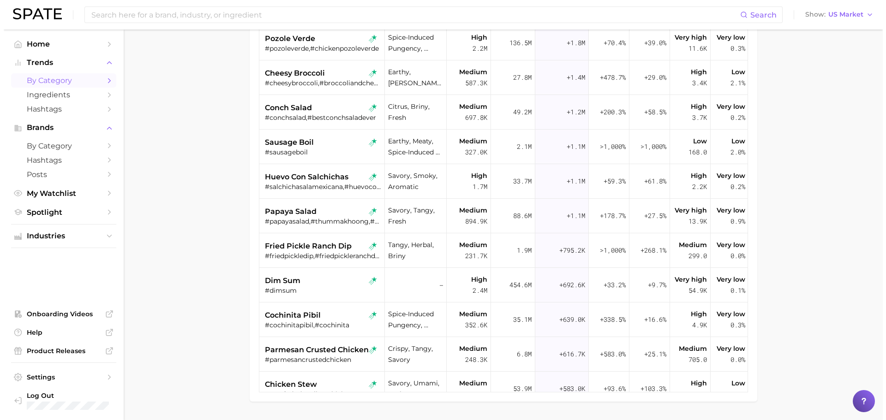
scroll to position [185, 0]
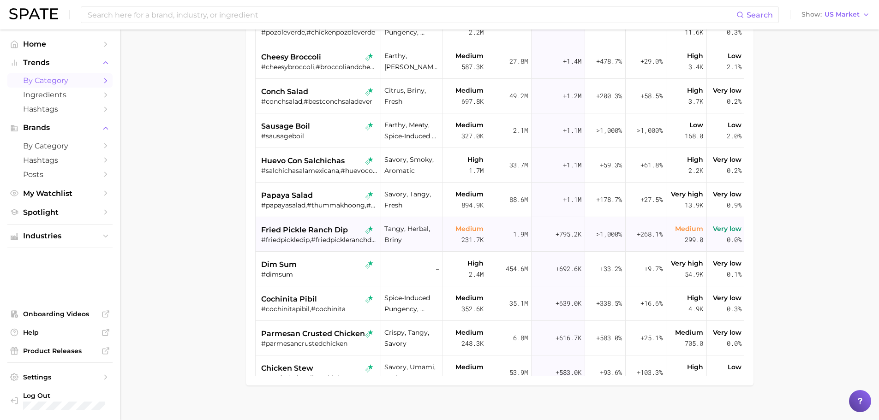
click at [309, 231] on span "fried pickle ranch dip" at bounding box center [304, 230] width 87 height 11
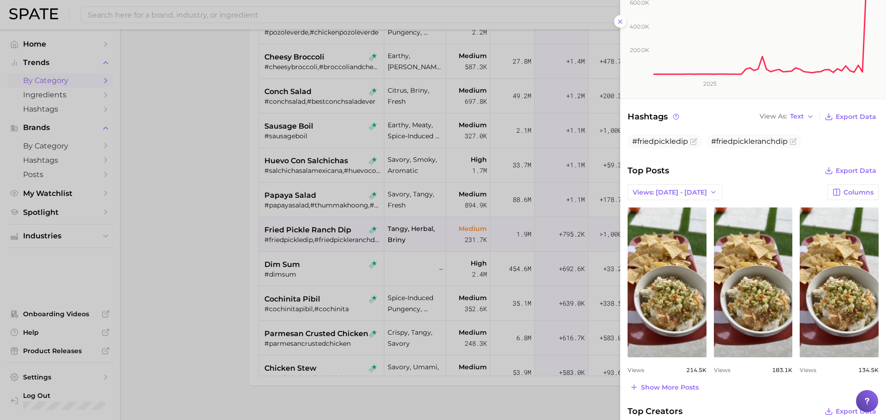
scroll to position [231, 0]
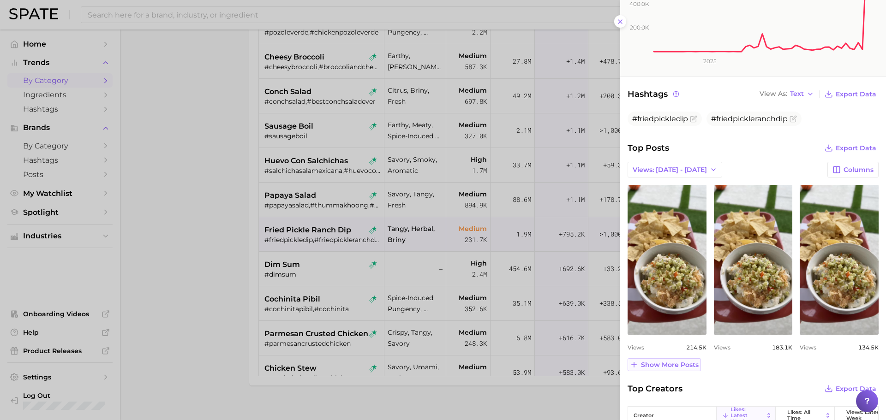
click at [682, 365] on span "Show more posts" at bounding box center [670, 365] width 58 height 8
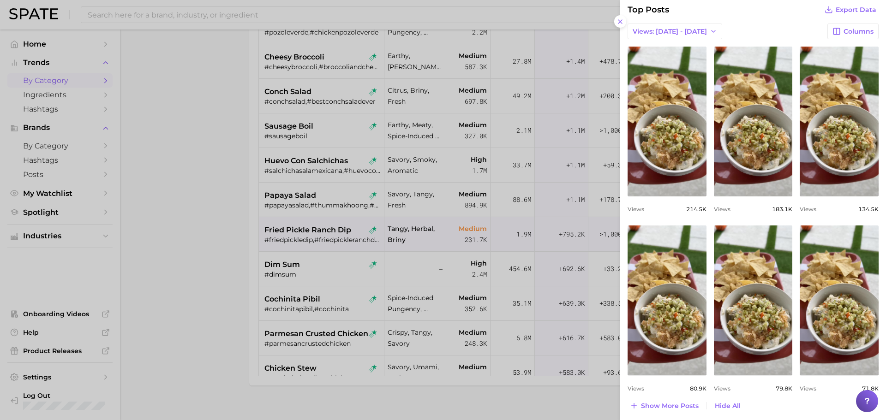
scroll to position [415, 0]
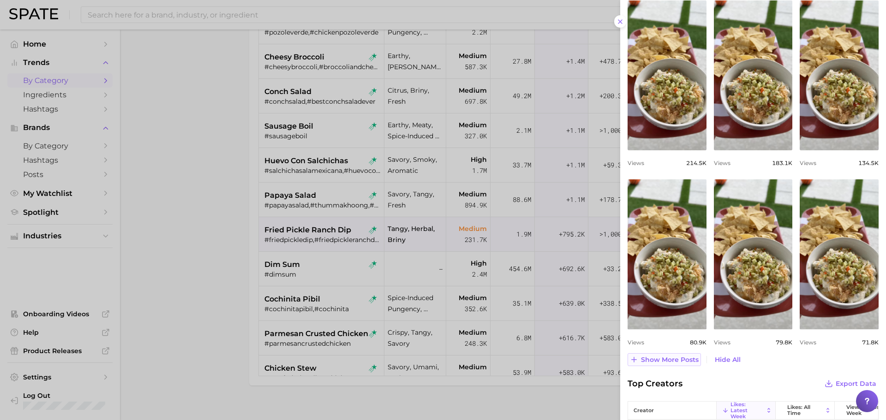
click at [690, 359] on span "Show more posts" at bounding box center [670, 360] width 58 height 8
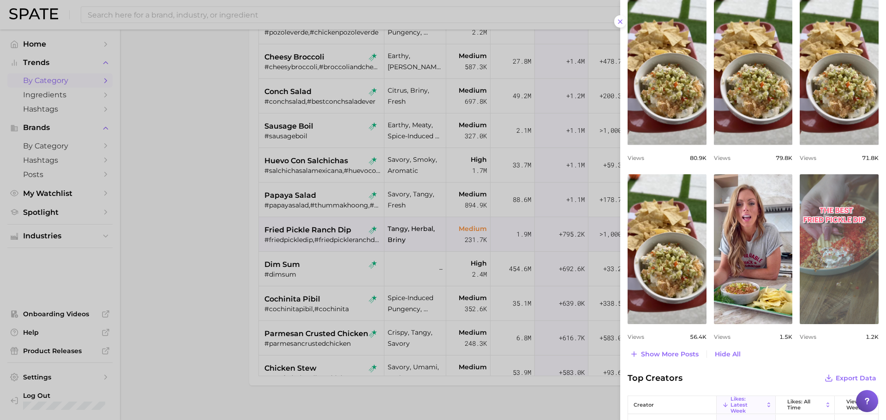
click at [822, 251] on link "view post on TikTok" at bounding box center [838, 249] width 79 height 150
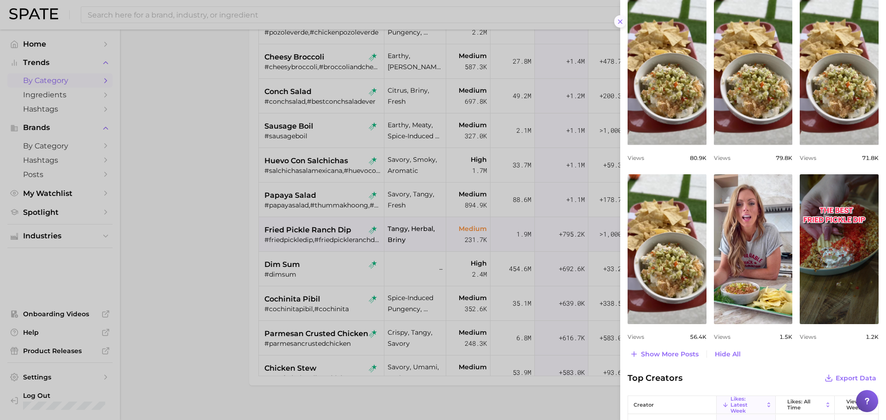
click at [619, 23] on line at bounding box center [620, 22] width 4 height 4
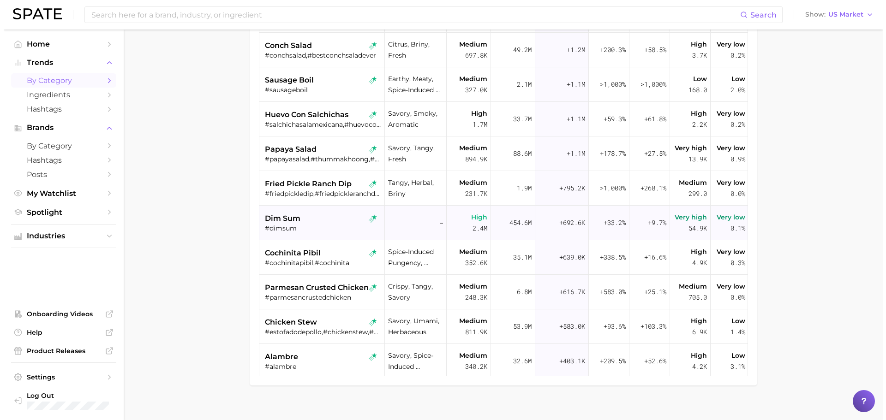
scroll to position [231, 0]
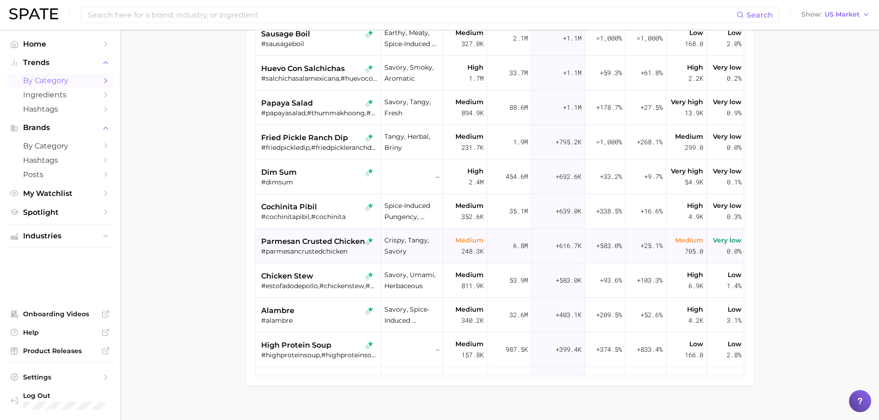
click at [319, 241] on span "parmesan crusted chicken" at bounding box center [313, 241] width 104 height 11
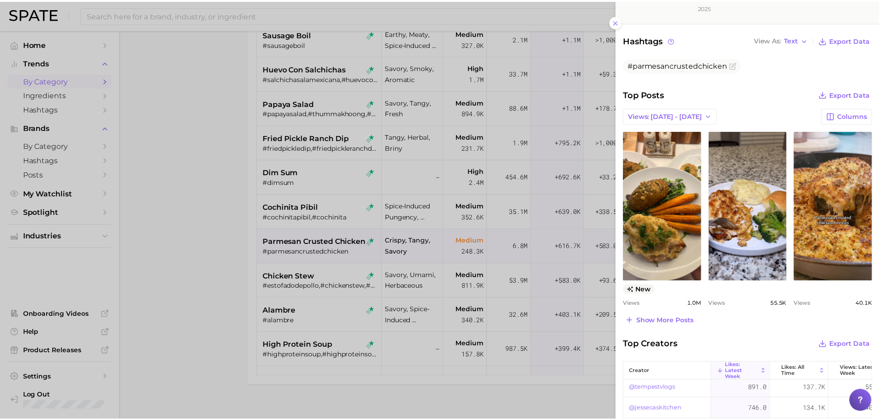
scroll to position [276, 0]
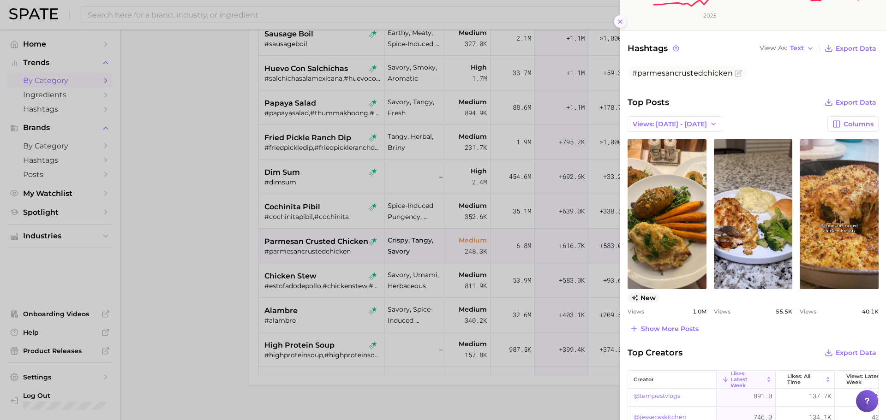
click at [619, 21] on icon at bounding box center [619, 21] width 7 height 7
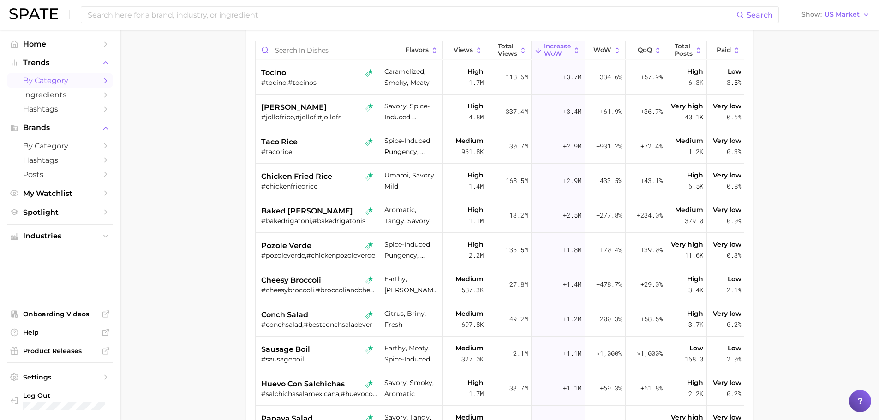
scroll to position [0, 0]
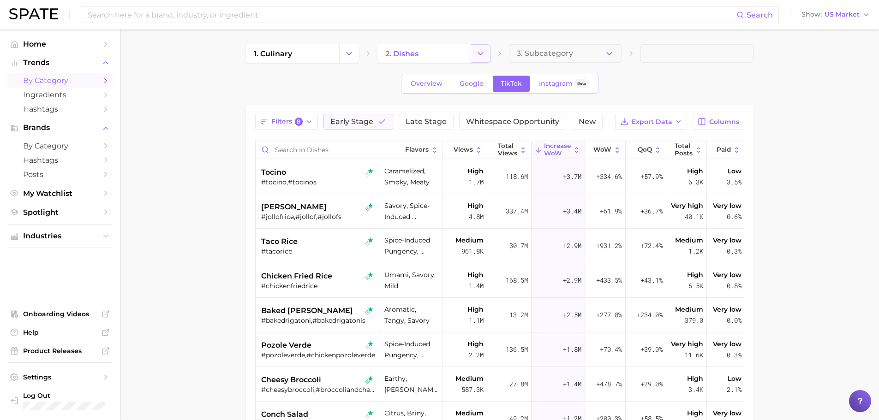
click at [483, 57] on icon "Change Category" at bounding box center [481, 54] width 10 height 10
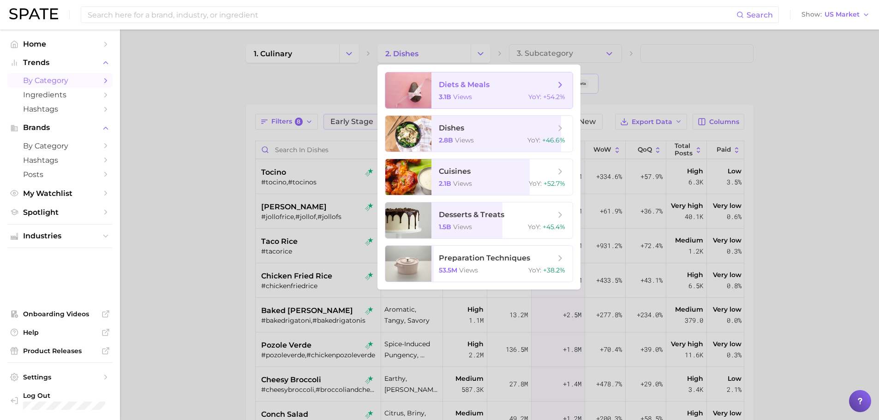
click at [362, 57] on div at bounding box center [439, 210] width 879 height 420
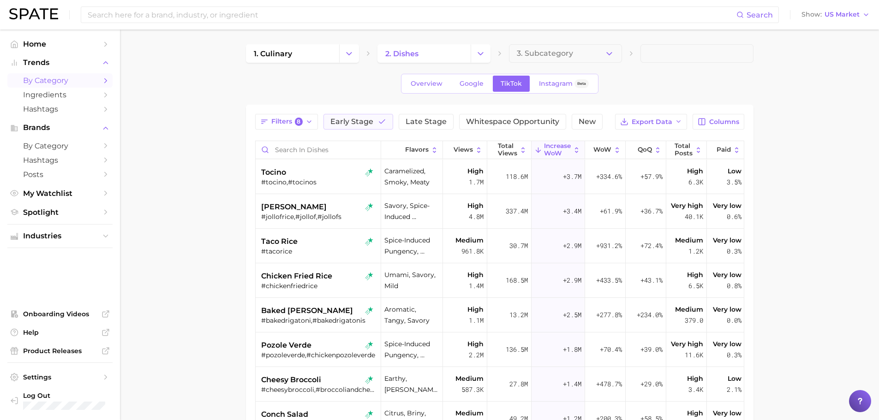
click at [353, 54] on button "Change Category" at bounding box center [349, 53] width 20 height 18
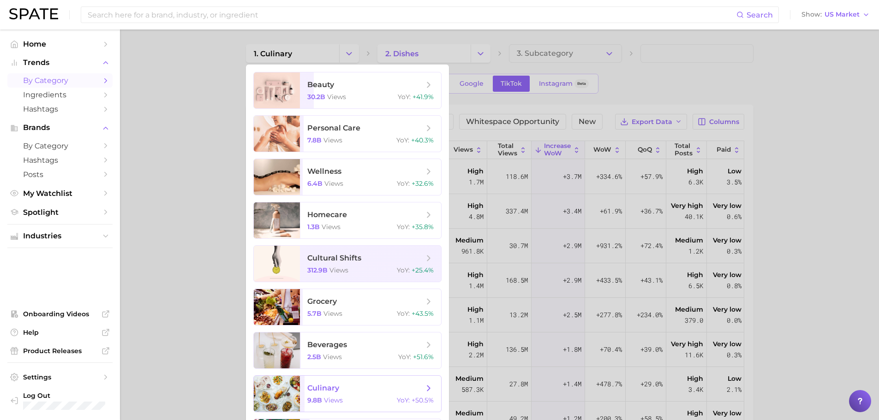
click at [346, 390] on span "culinary" at bounding box center [365, 388] width 116 height 10
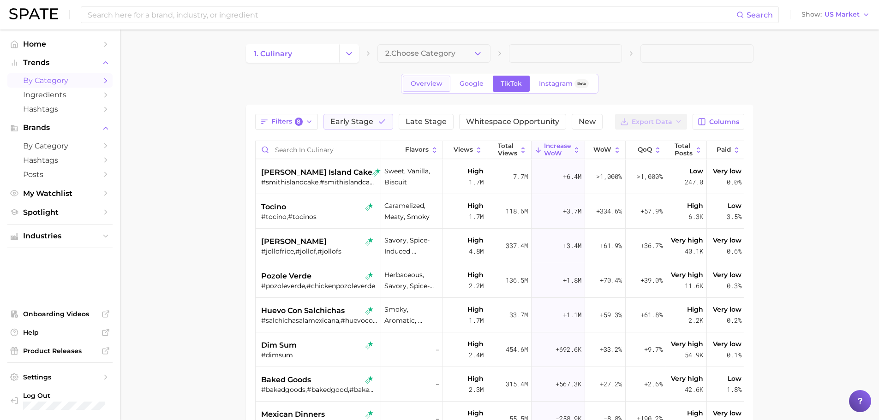
click at [433, 84] on span "Overview" at bounding box center [427, 84] width 32 height 8
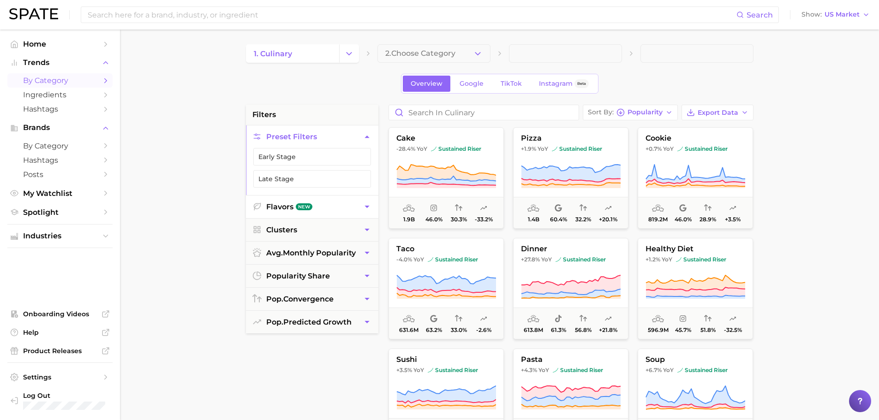
click at [365, 207] on icon "button" at bounding box center [367, 207] width 10 height 10
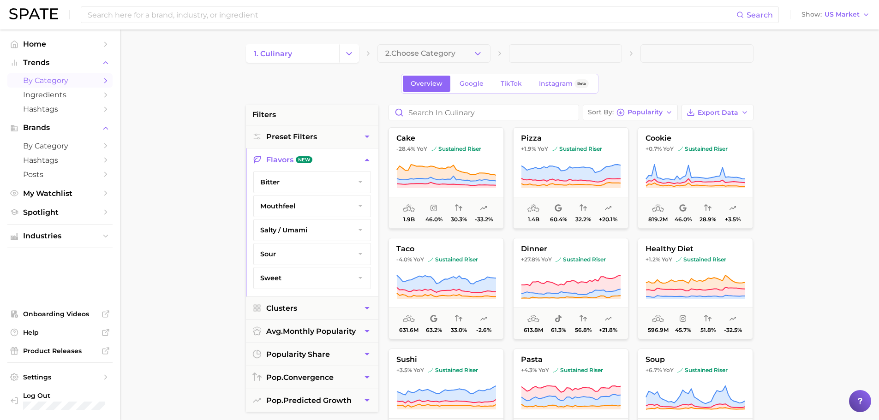
click at [286, 182] on button "bitter" at bounding box center [312, 182] width 117 height 21
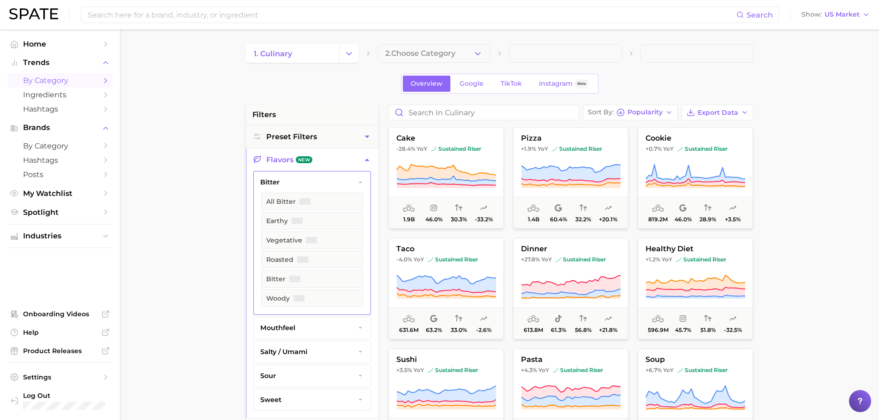
click at [283, 183] on button "bitter" at bounding box center [312, 182] width 117 height 21
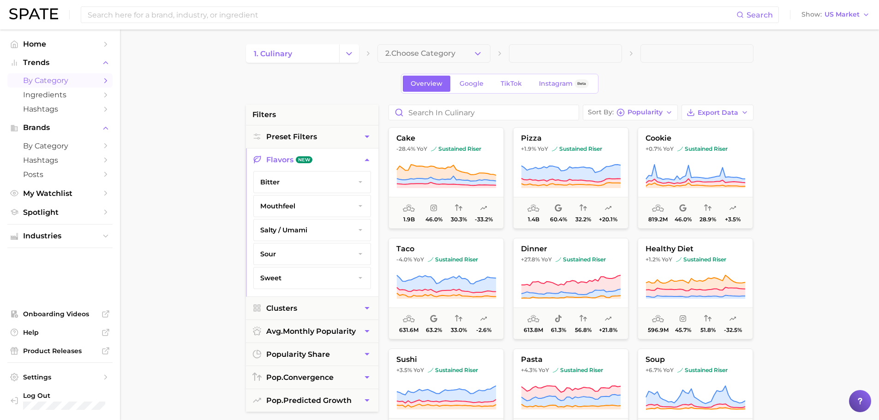
click at [289, 207] on span "mouthfeel" at bounding box center [277, 206] width 35 height 8
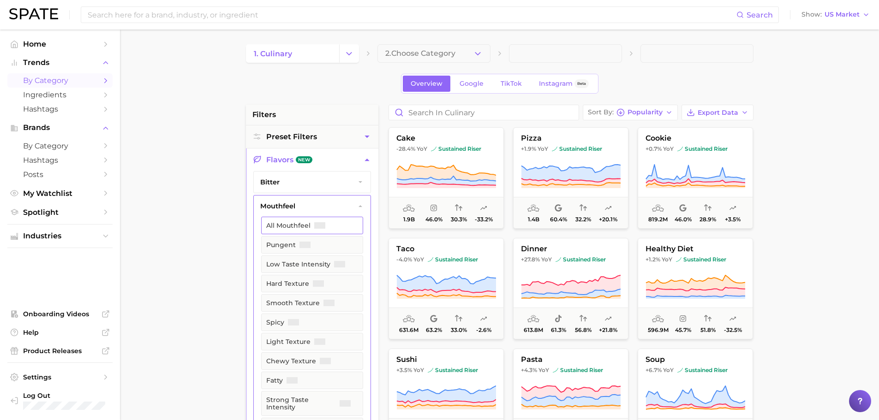
click at [316, 224] on span "button" at bounding box center [319, 225] width 11 height 6
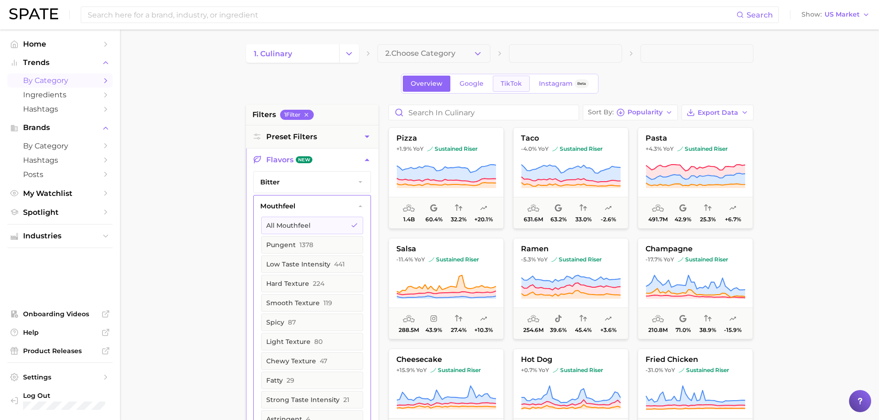
click at [512, 80] on span "TikTok" at bounding box center [511, 84] width 21 height 8
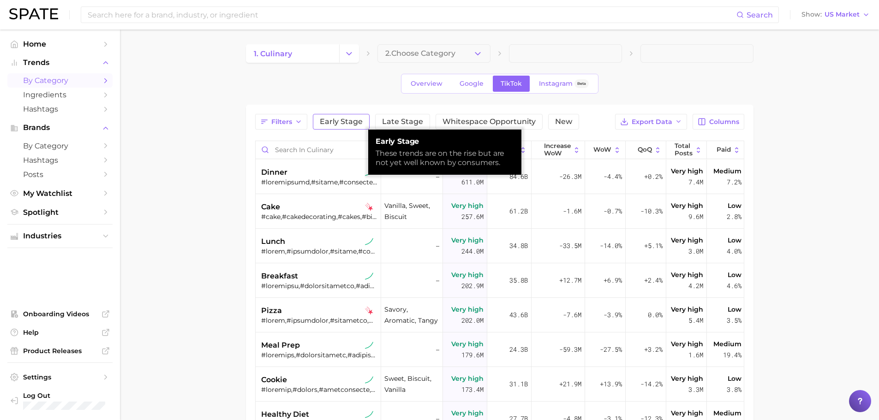
click at [348, 122] on span "Early Stage" at bounding box center [341, 121] width 43 height 7
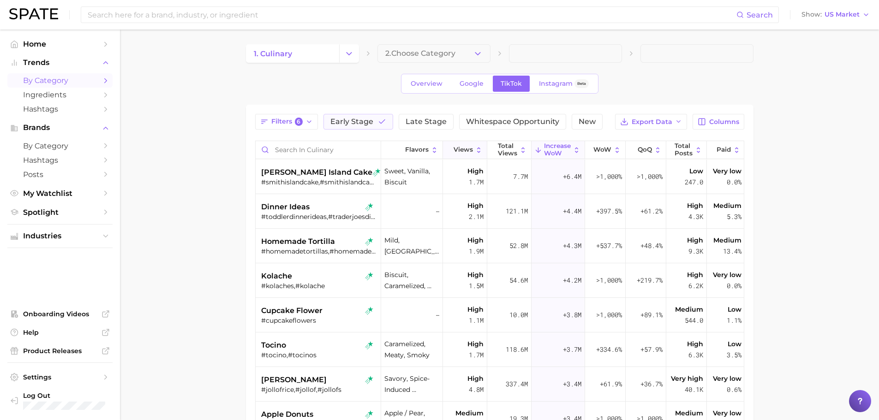
click at [464, 149] on span "Views" at bounding box center [462, 149] width 19 height 7
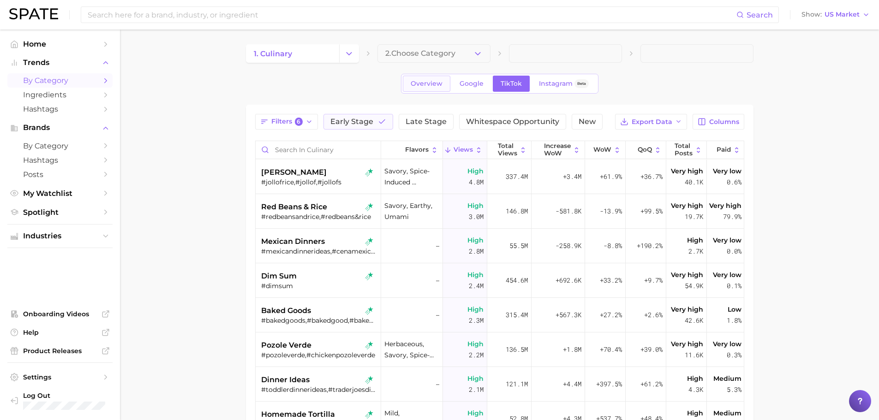
click at [426, 83] on span "Overview" at bounding box center [427, 84] width 32 height 8
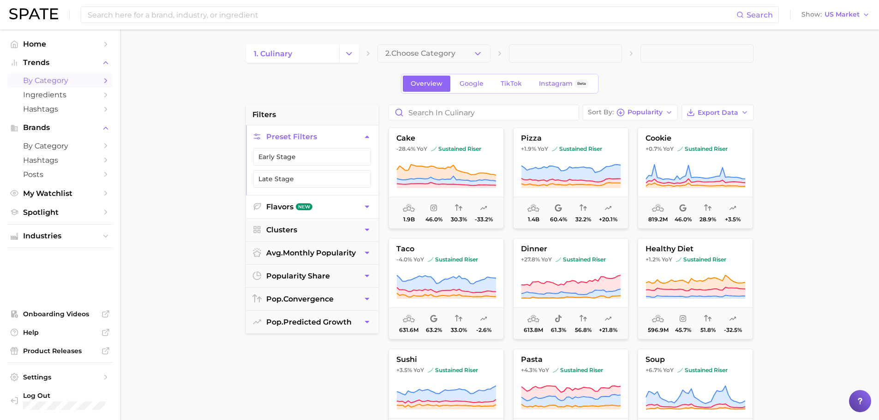
click at [334, 209] on button "Flavors New" at bounding box center [312, 207] width 132 height 23
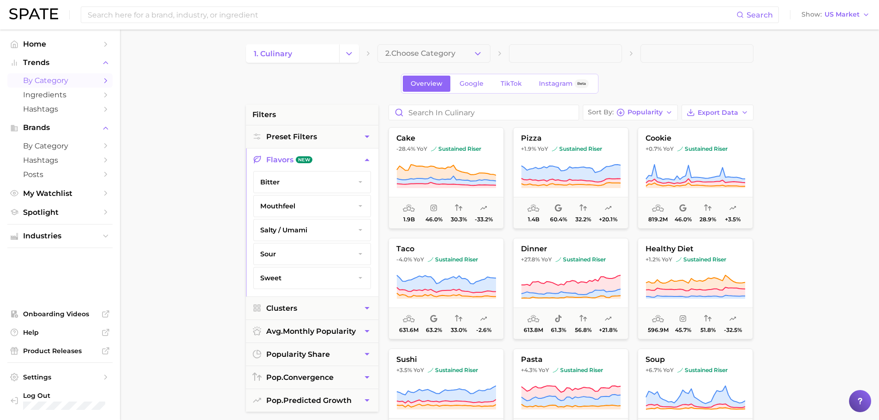
click at [284, 229] on span "salty / umami" at bounding box center [283, 230] width 47 height 8
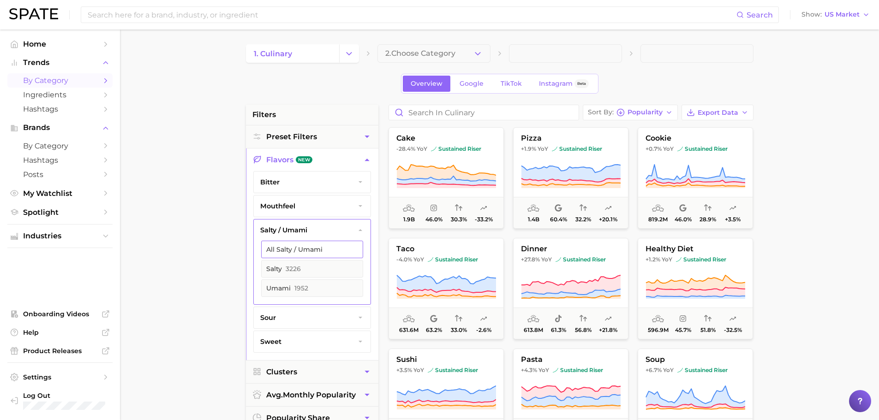
click at [296, 251] on button "All salty / umami" at bounding box center [312, 250] width 102 height 18
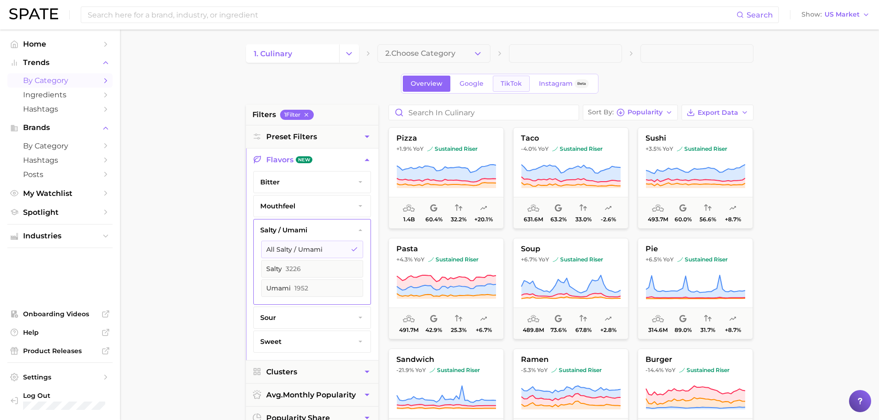
click at [506, 84] on span "TikTok" at bounding box center [511, 84] width 21 height 8
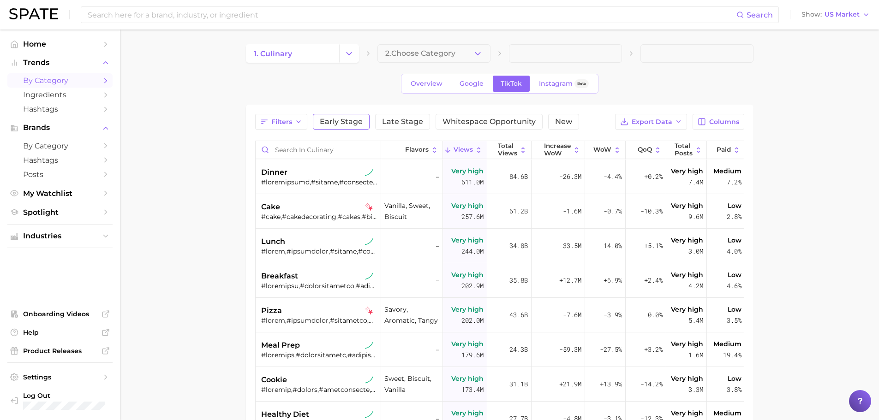
click at [355, 123] on span "Early Stage" at bounding box center [341, 121] width 43 height 7
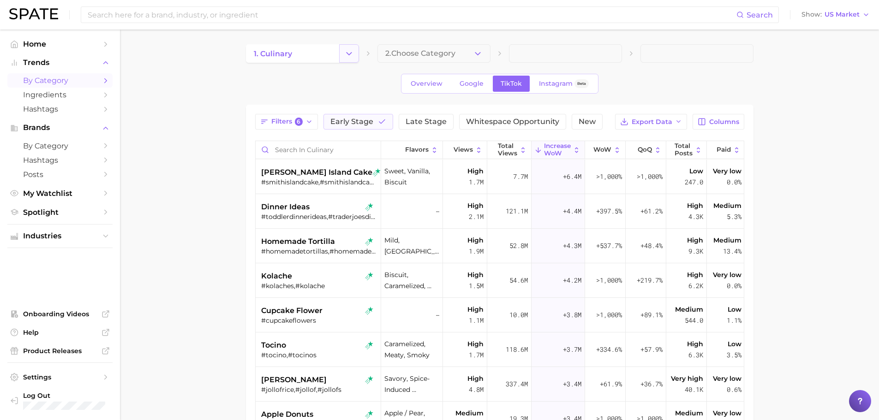
click at [346, 56] on icon "Change Category" at bounding box center [349, 54] width 10 height 10
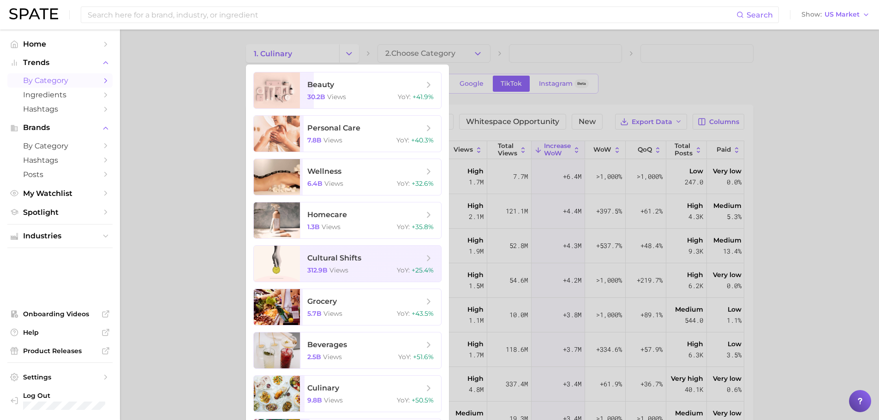
click at [303, 48] on div at bounding box center [439, 210] width 879 height 420
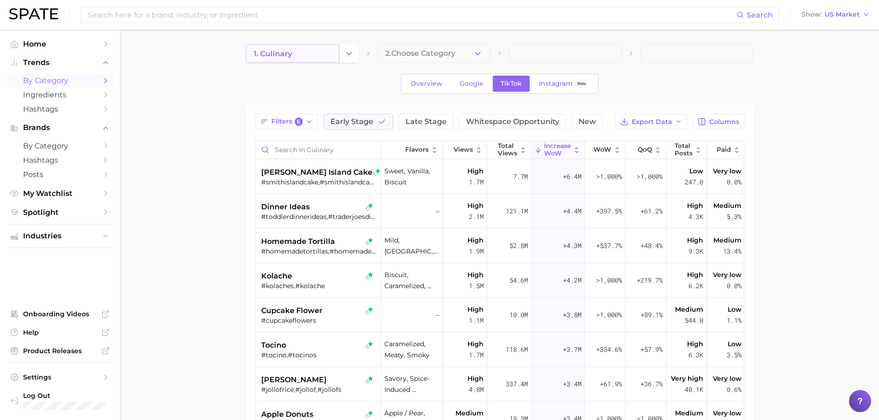
click at [298, 52] on link "1. culinary" at bounding box center [292, 53] width 93 height 18
click at [348, 54] on icon "Change Category" at bounding box center [349, 54] width 10 height 10
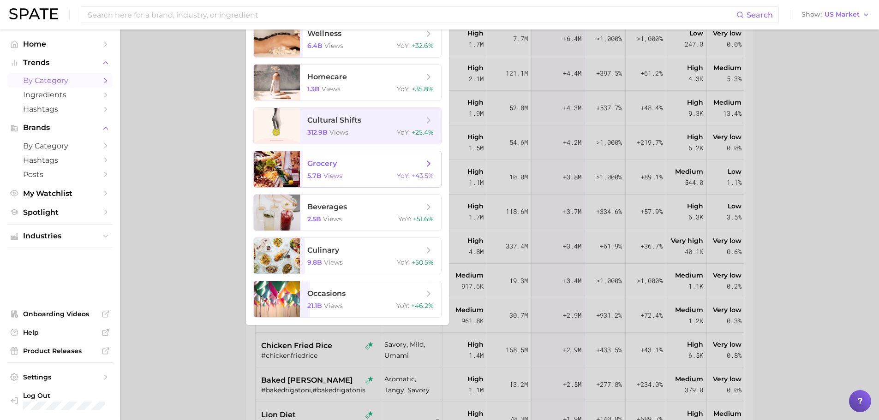
scroll to position [138, 0]
click at [359, 253] on span "culinary" at bounding box center [365, 250] width 116 height 10
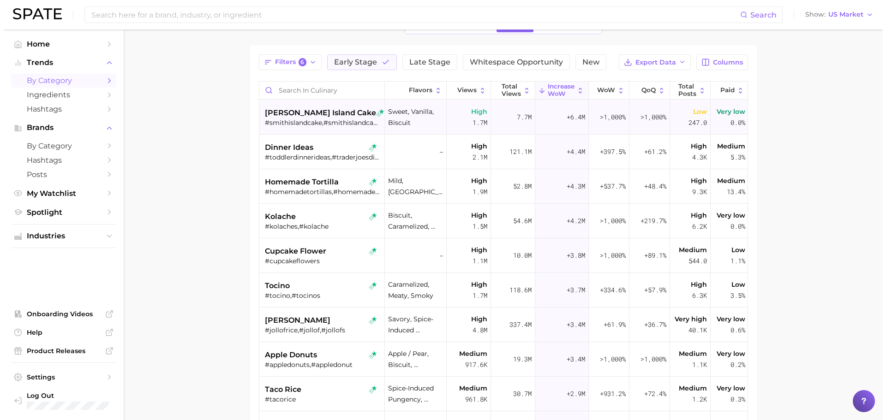
scroll to position [0, 0]
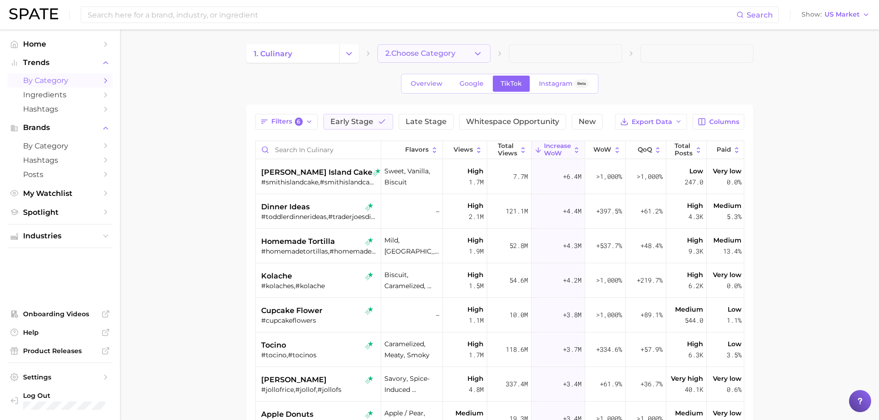
click at [438, 50] on span "2. Choose Category" at bounding box center [420, 53] width 70 height 8
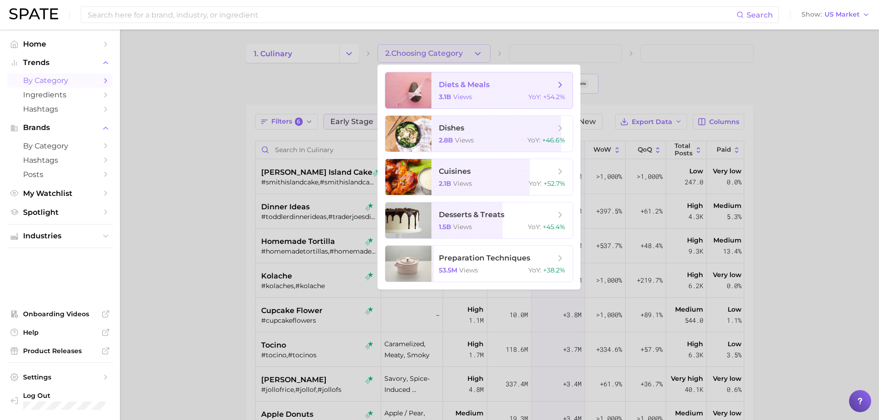
click at [477, 92] on span "diets & meals 3.1b views YoY : +54.2%" at bounding box center [501, 90] width 141 height 36
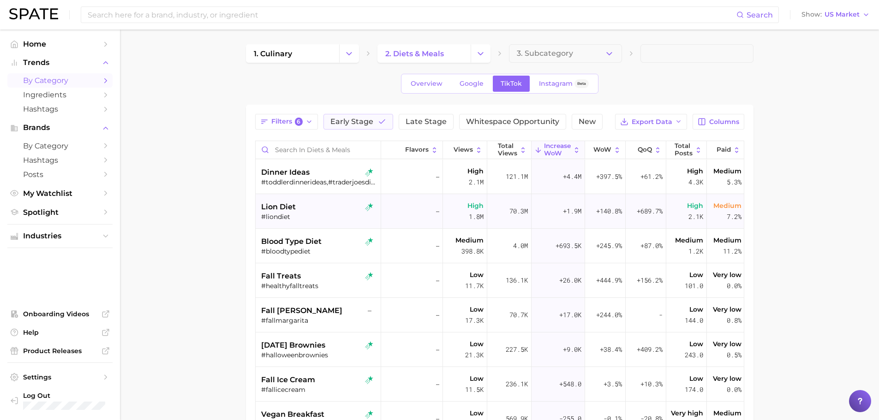
click at [282, 206] on span "lion diet" at bounding box center [278, 207] width 35 height 11
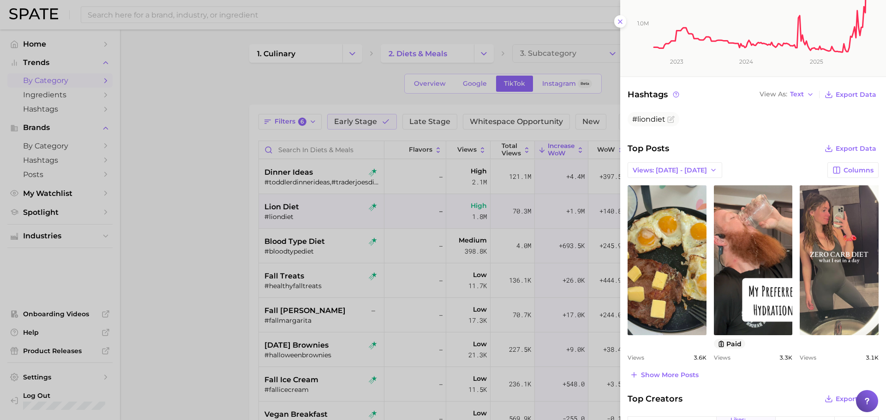
scroll to position [277, 0]
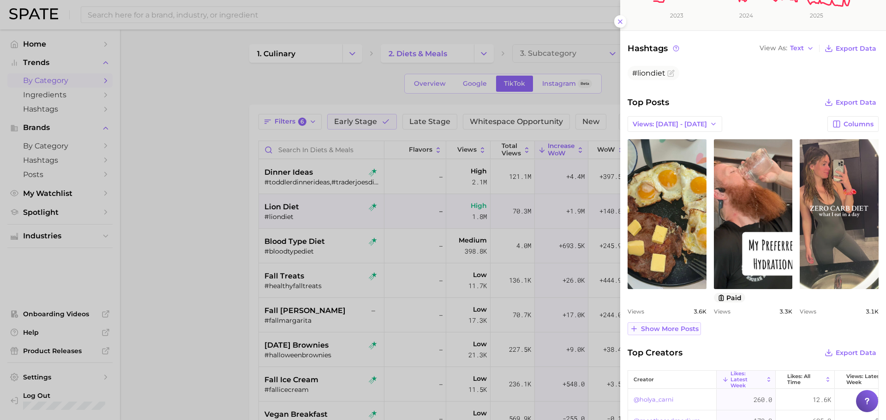
click at [667, 329] on span "Show more posts" at bounding box center [670, 329] width 58 height 8
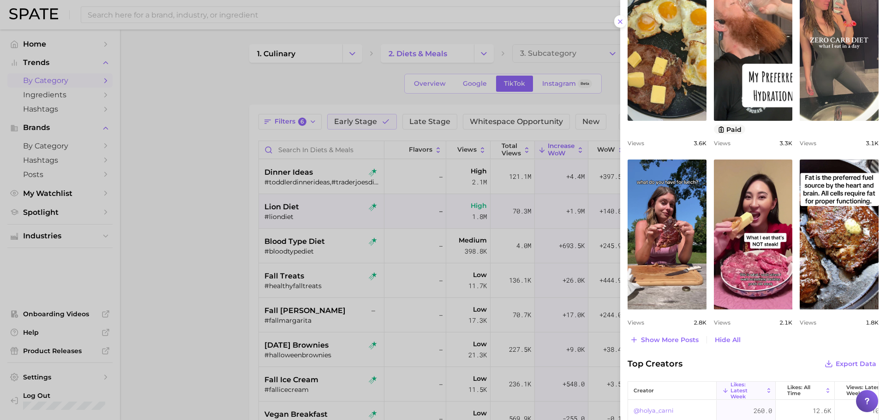
scroll to position [461, 0]
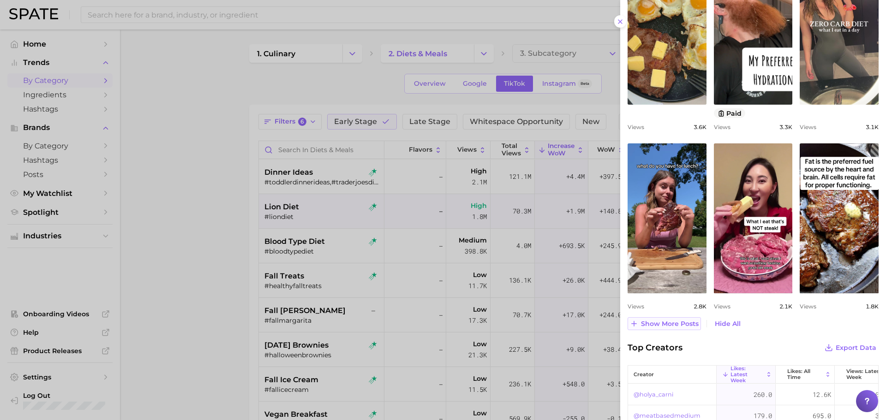
click at [684, 321] on span "Show more posts" at bounding box center [670, 324] width 58 height 8
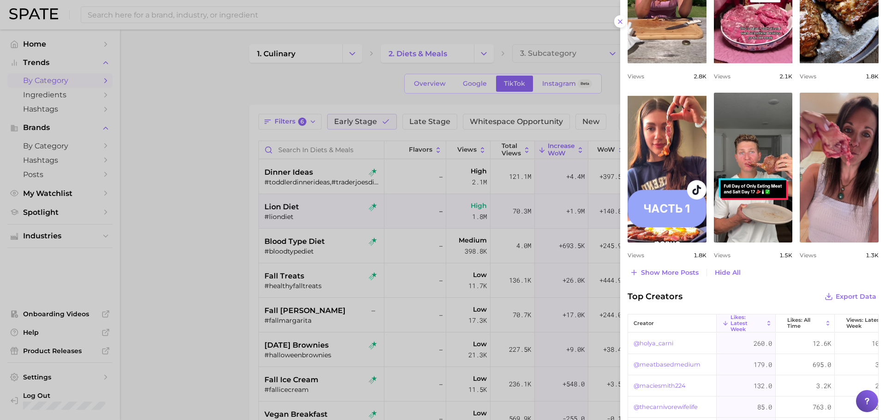
scroll to position [692, 0]
click at [697, 275] on span "Show more posts" at bounding box center [670, 272] width 58 height 8
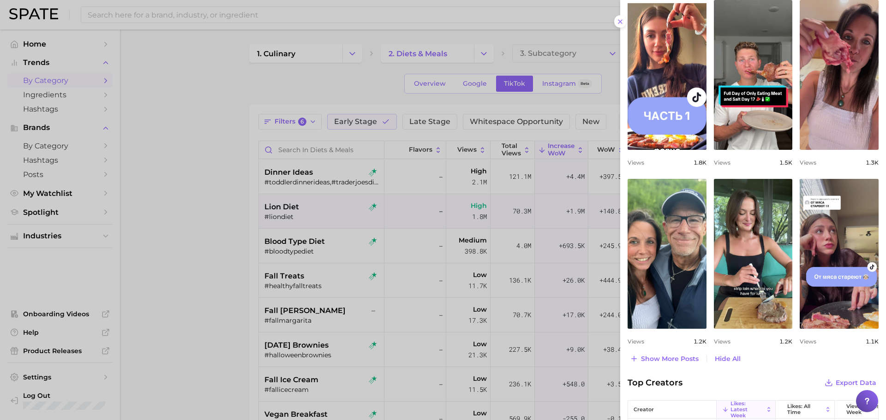
scroll to position [830, 0]
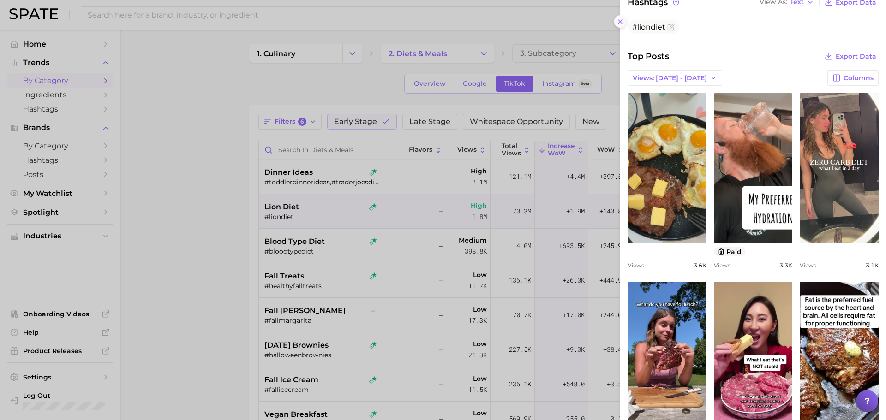
click at [623, 22] on icon at bounding box center [619, 21] width 7 height 7
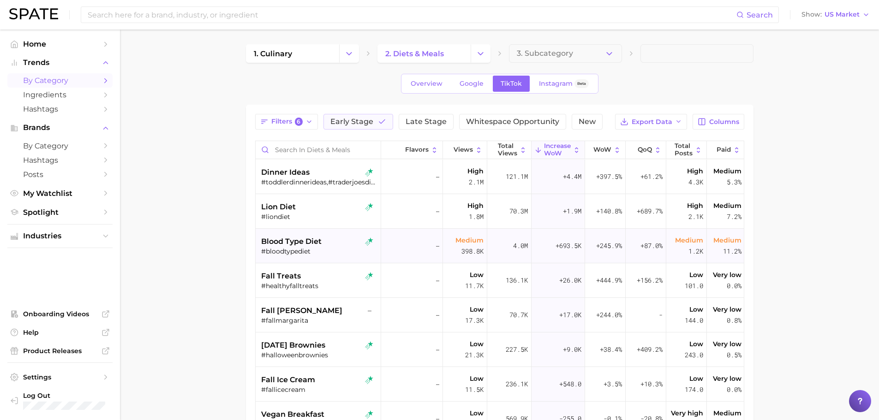
click at [297, 243] on span "blood type diet" at bounding box center [291, 241] width 60 height 11
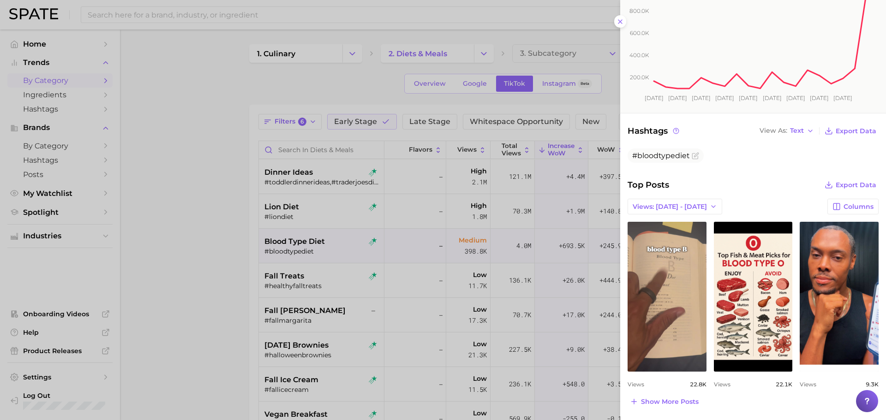
click at [622, 20] on icon "200.0k 400.0k 600.0k 800.0k [DATE] [DATE] Jun [DATE] [DATE] [DATE] Aug [DATE] […" at bounding box center [749, 46] width 259 height 134
click at [621, 21] on icon "200.0k 400.0k 600.0k 800.0k [DATE] [DATE] Jun [DATE] [DATE] [DATE] Aug [DATE] […" at bounding box center [749, 46] width 259 height 134
click at [210, 234] on div at bounding box center [443, 210] width 886 height 420
